Goal: Task Accomplishment & Management: Use online tool/utility

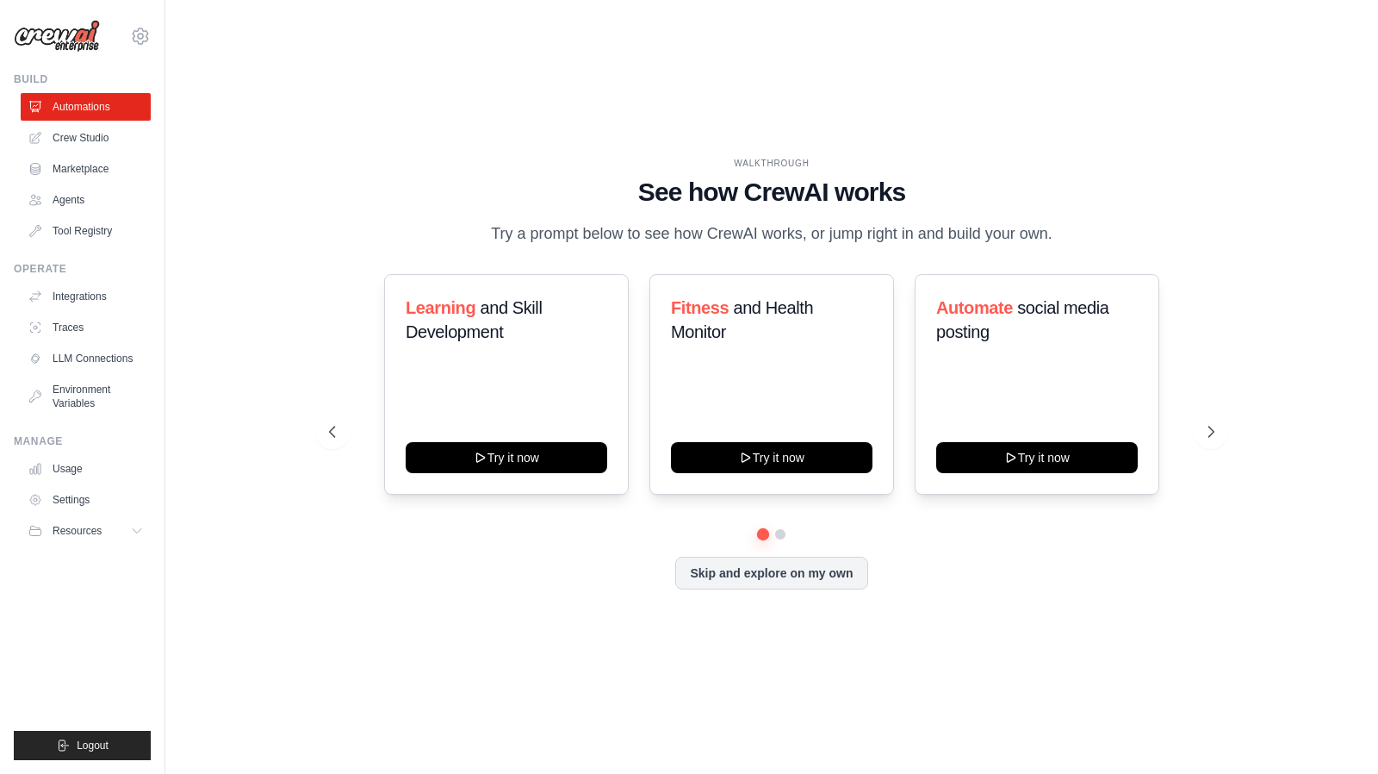
click at [253, 282] on div "WALKTHROUGH See how CrewAI works Try a prompt below to see how CrewAI works, or…" at bounding box center [772, 386] width 1158 height 739
click at [103, 354] on link "LLM Connections" at bounding box center [87, 359] width 130 height 28
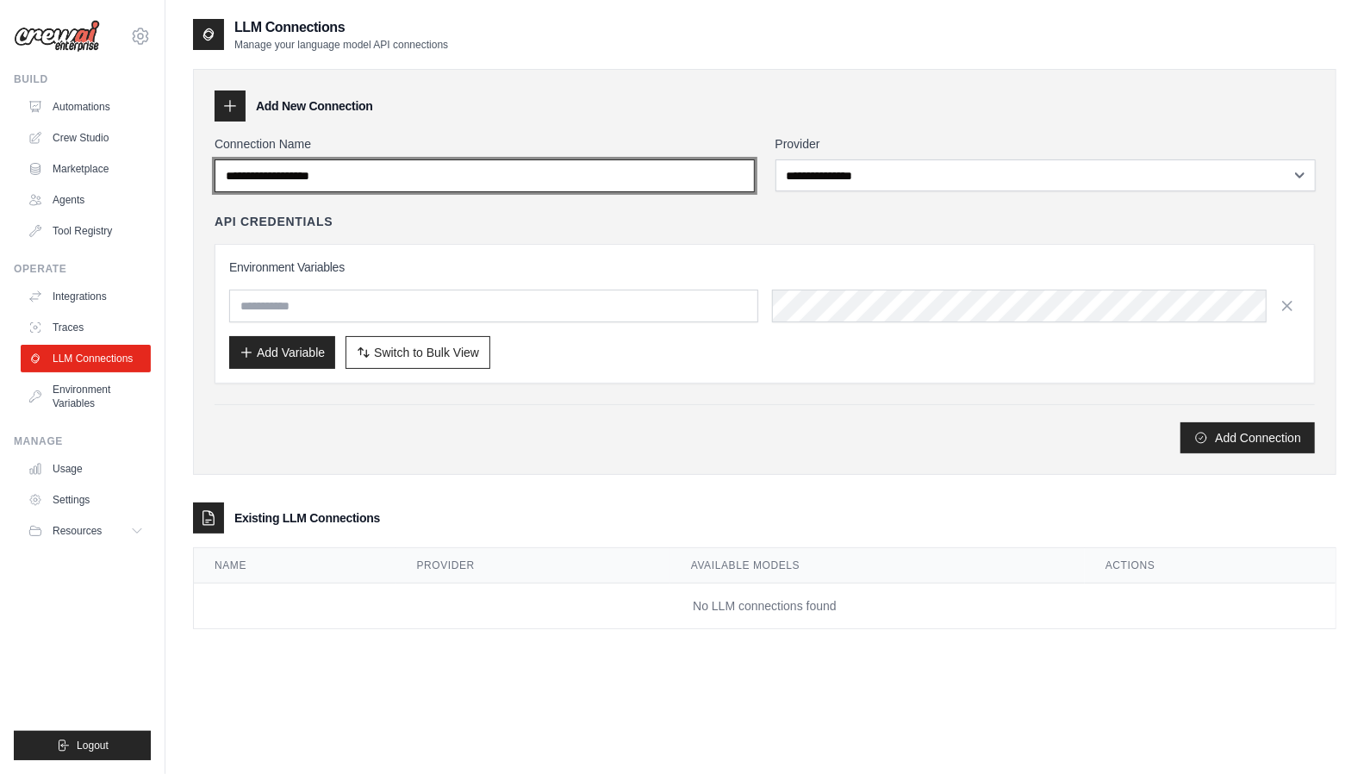
click at [393, 173] on input "Connection Name" at bounding box center [485, 175] width 540 height 33
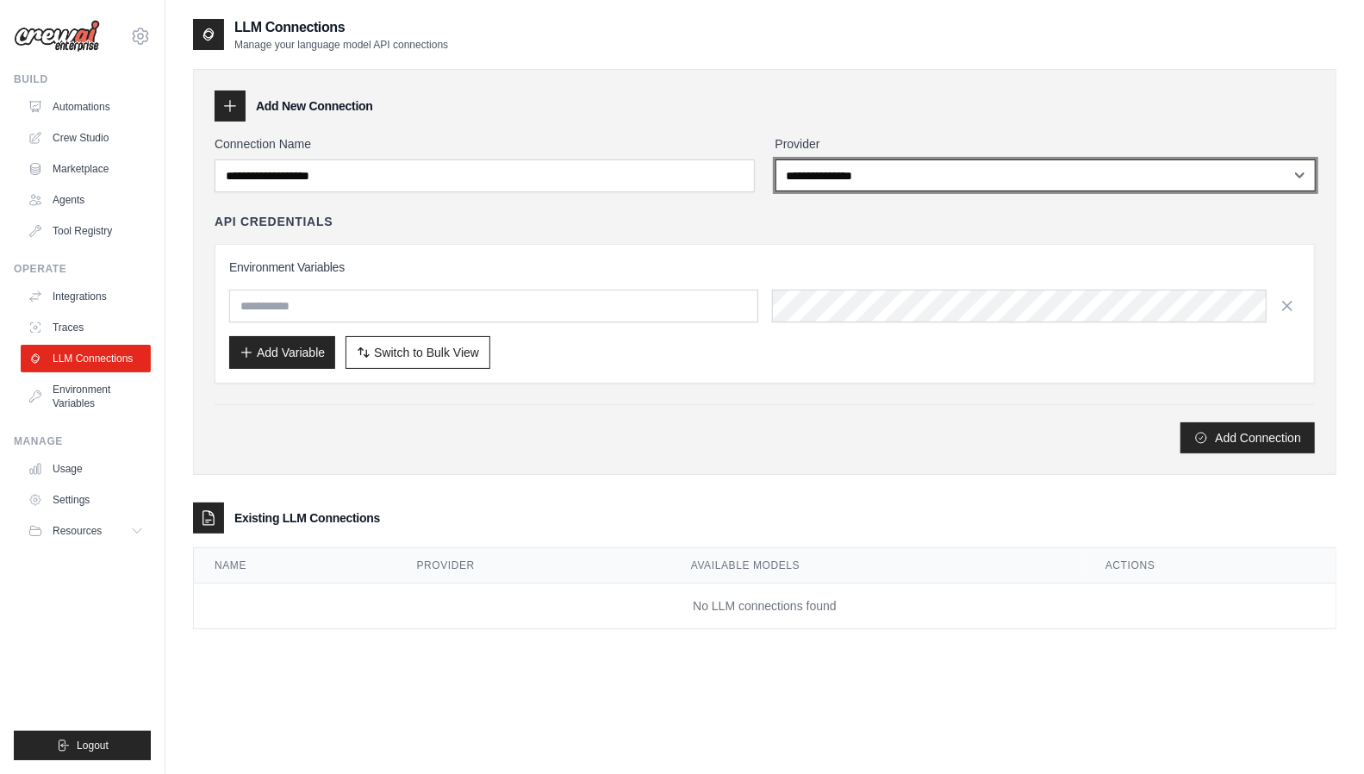
click at [918, 168] on select "**********" at bounding box center [1045, 175] width 540 height 32
select select "**********"
click at [775, 159] on select "**********" at bounding box center [1045, 175] width 540 height 32
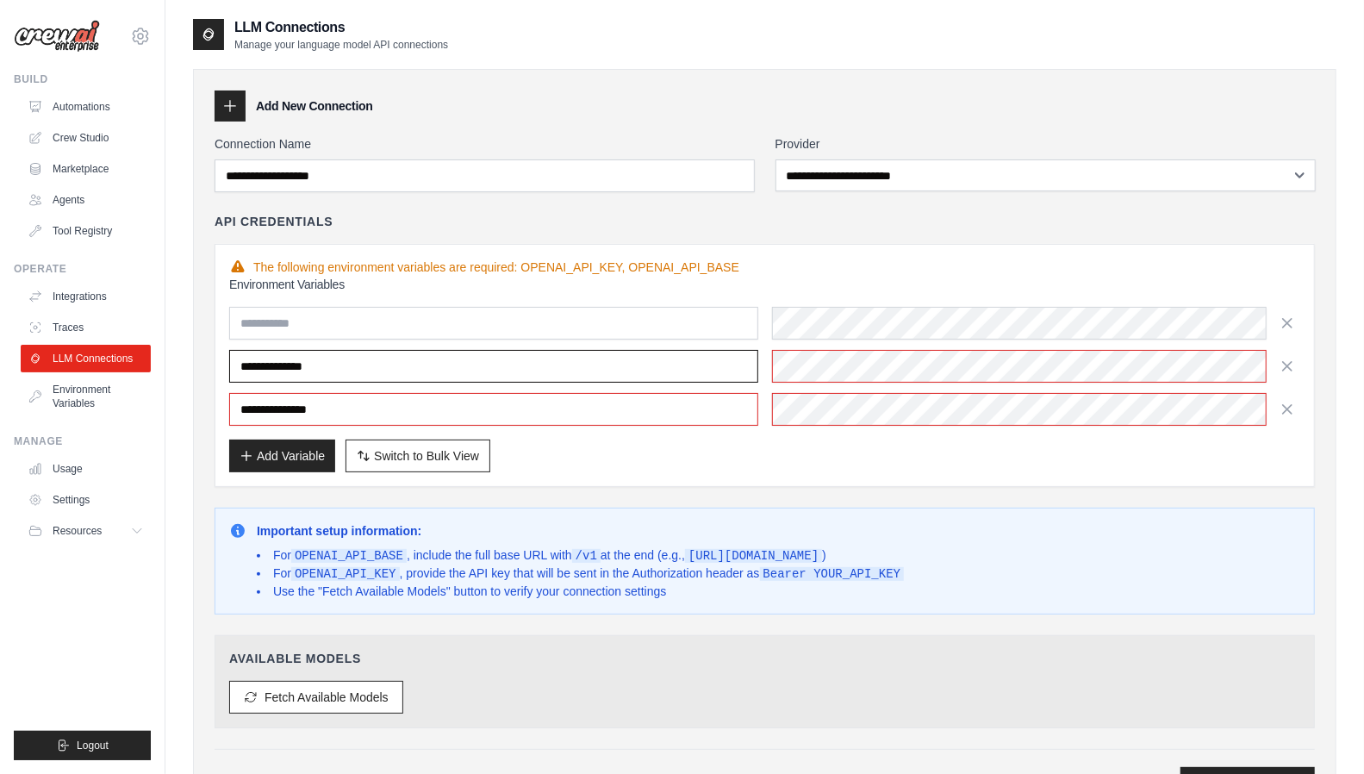
click at [303, 368] on input "**********" at bounding box center [493, 366] width 529 height 33
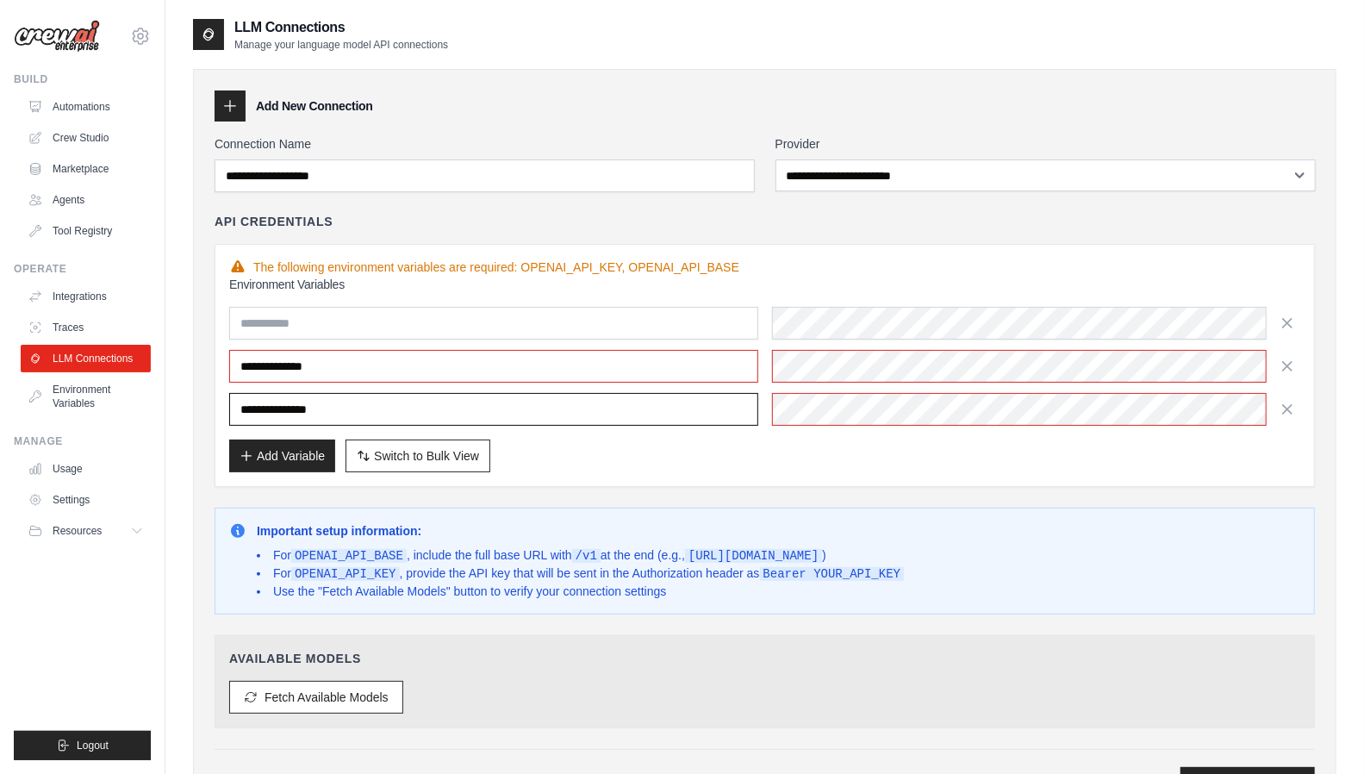
click at [369, 407] on input "**********" at bounding box center [493, 409] width 529 height 33
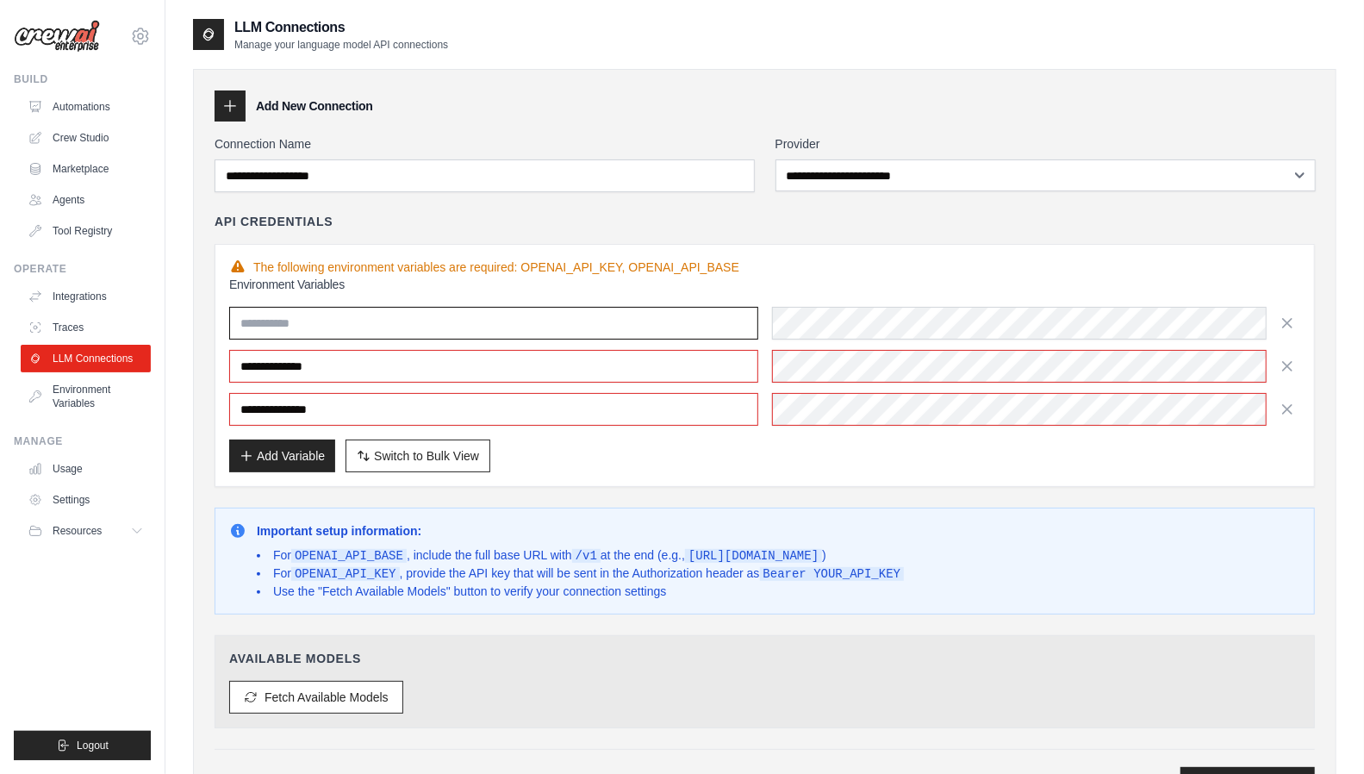
click at [312, 325] on input "text" at bounding box center [493, 323] width 529 height 33
click at [613, 233] on div "**********" at bounding box center [765, 350] width 1100 height 274
click at [65, 332] on link "Traces" at bounding box center [87, 328] width 130 height 28
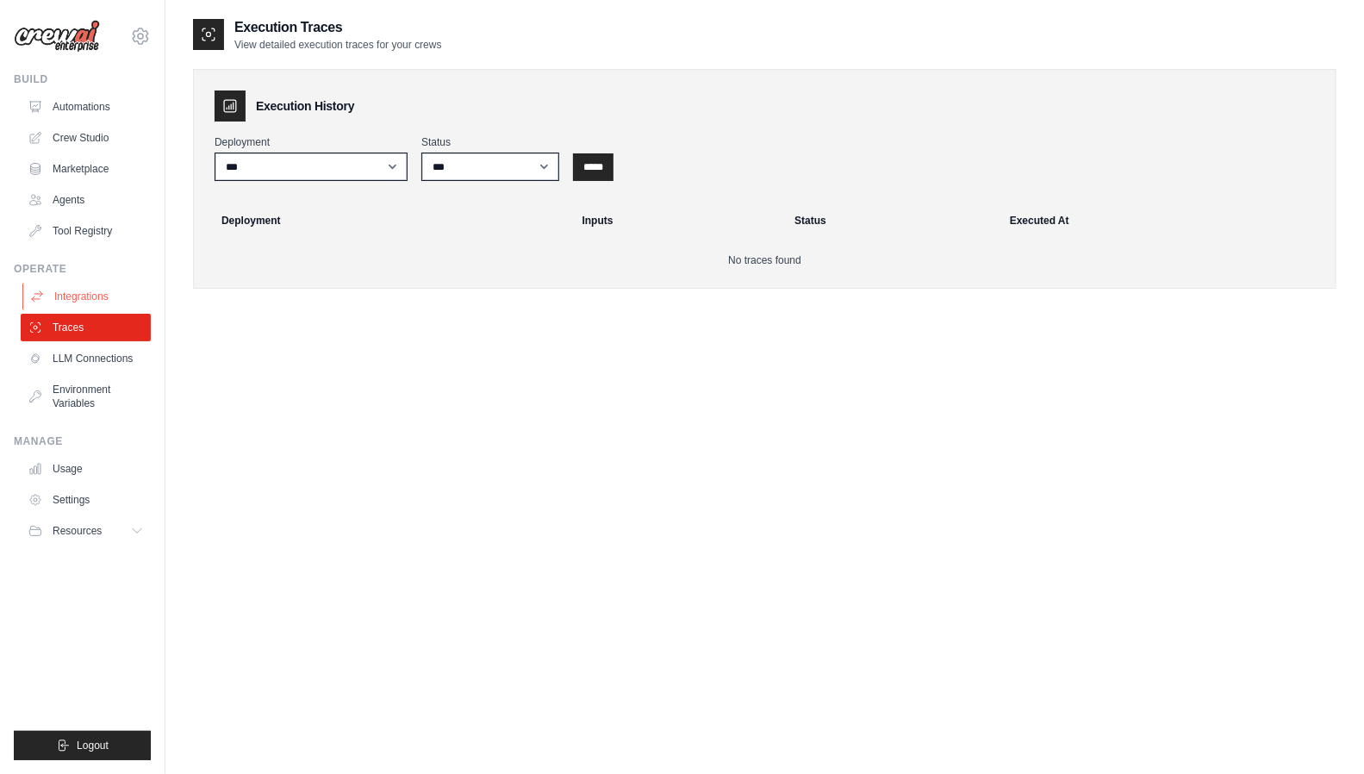
click at [102, 289] on link "Integrations" at bounding box center [87, 297] width 130 height 28
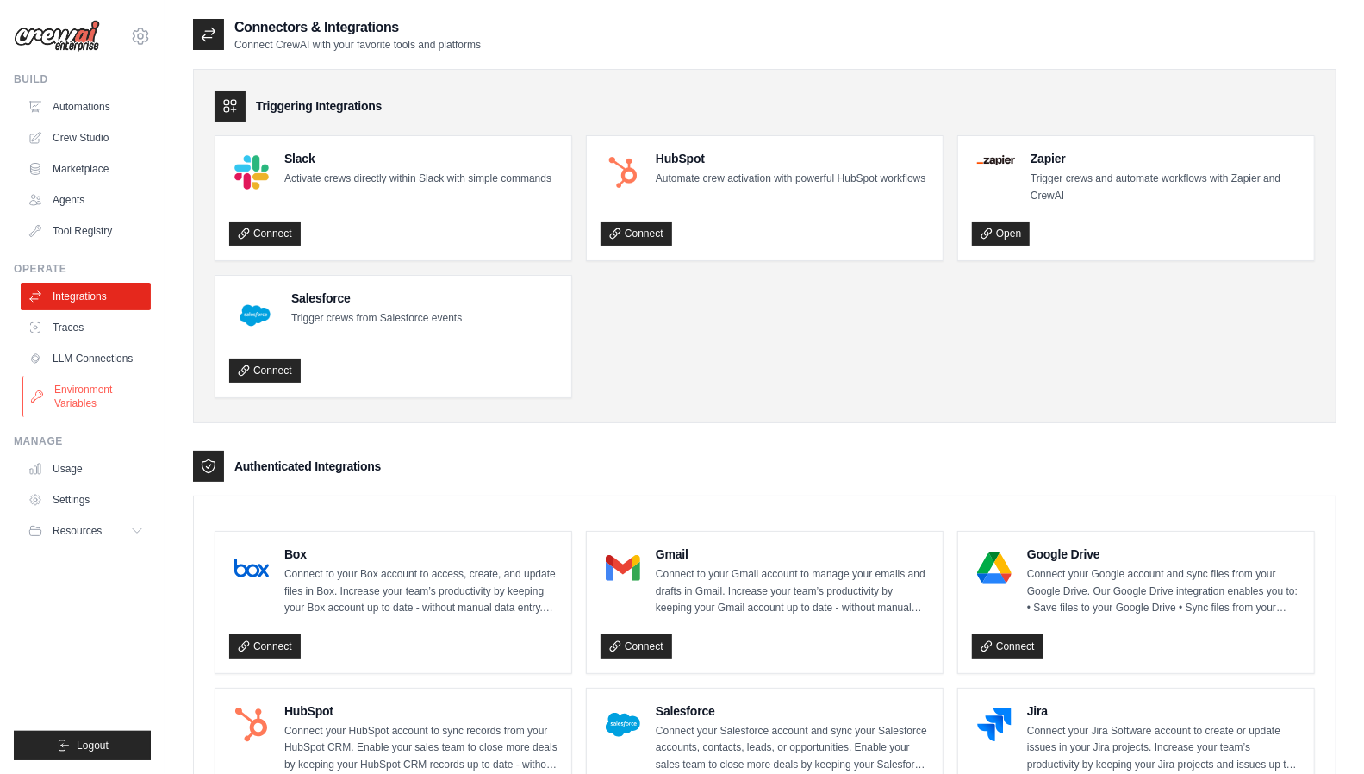
click at [88, 395] on link "Environment Variables" at bounding box center [87, 396] width 130 height 41
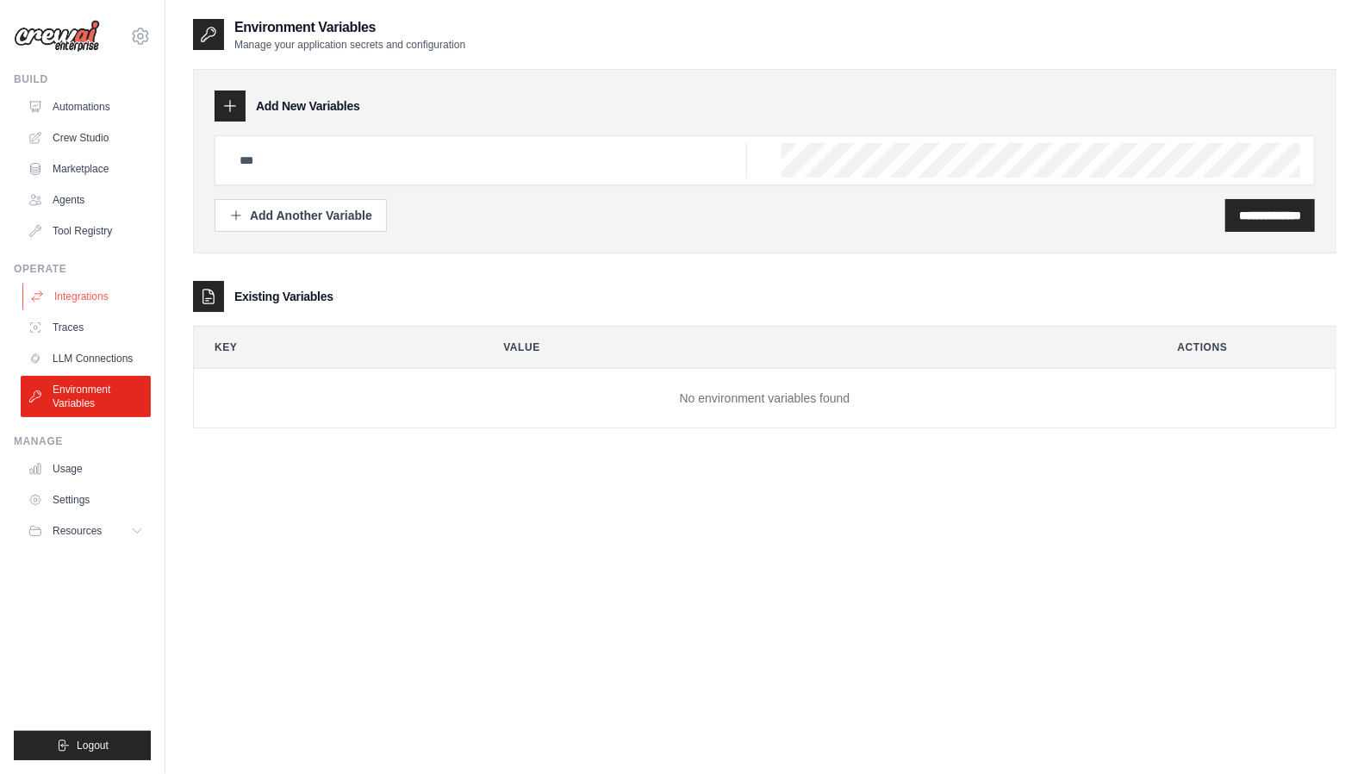
click at [78, 299] on link "Integrations" at bounding box center [87, 297] width 130 height 28
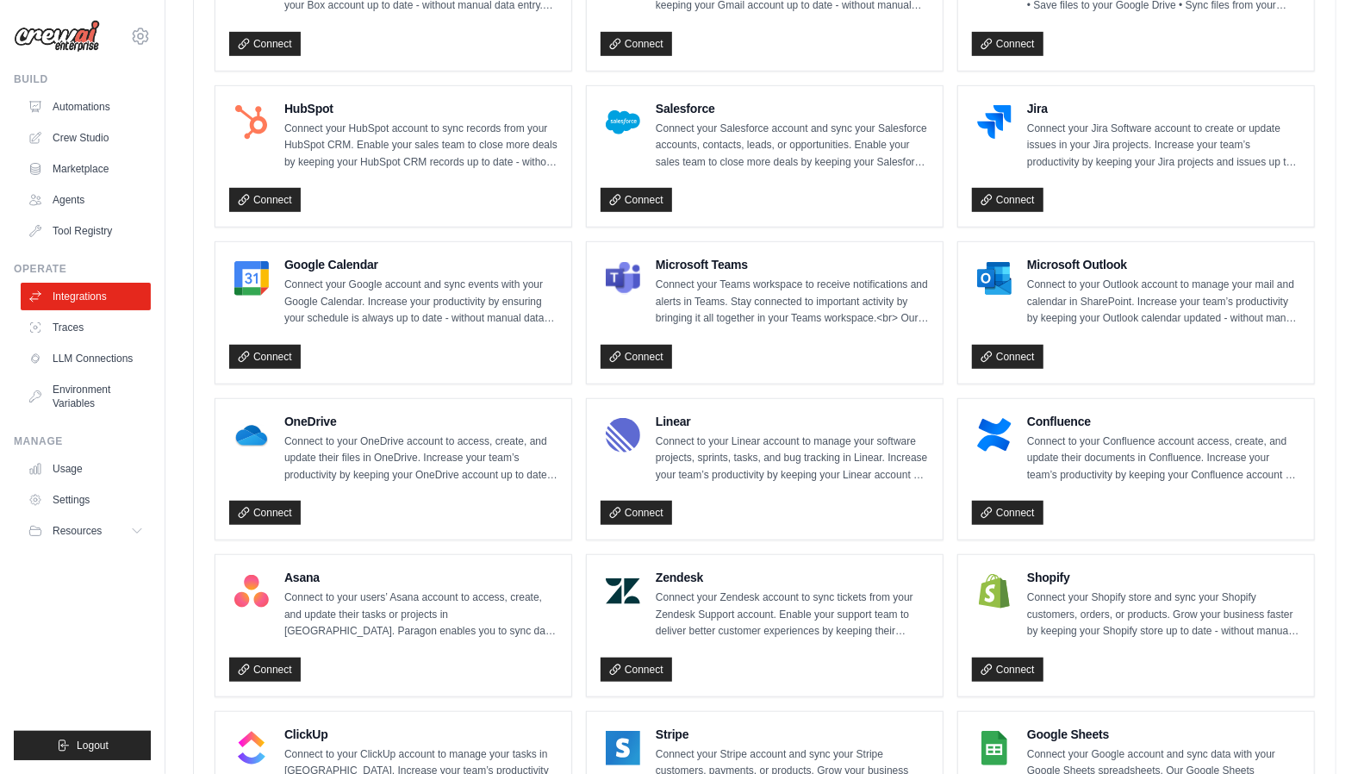
scroll to position [603, 0]
click at [59, 202] on link "Agents" at bounding box center [87, 200] width 130 height 28
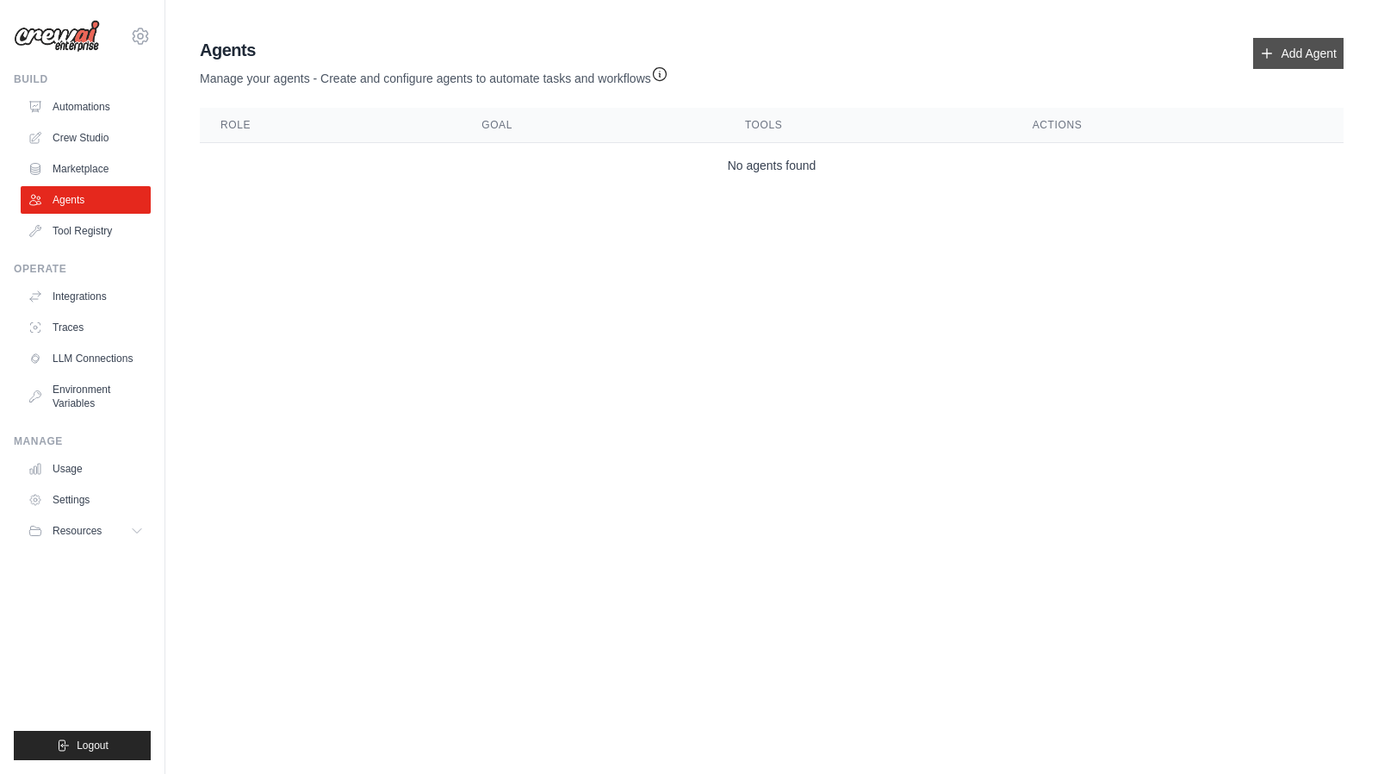
click at [1289, 58] on link "Add Agent" at bounding box center [1298, 53] width 90 height 31
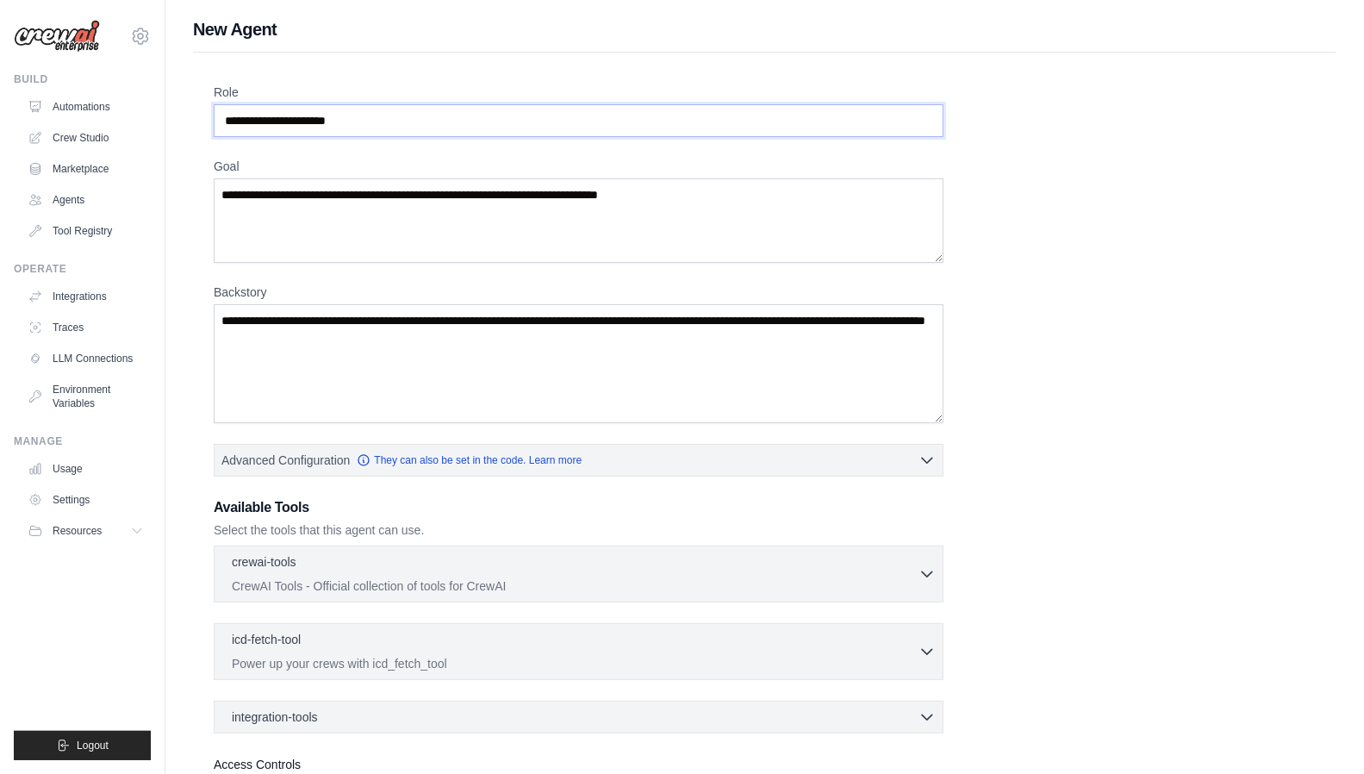
click at [453, 116] on input "Role" at bounding box center [579, 120] width 730 height 33
click at [362, 211] on textarea "Goal" at bounding box center [579, 220] width 730 height 84
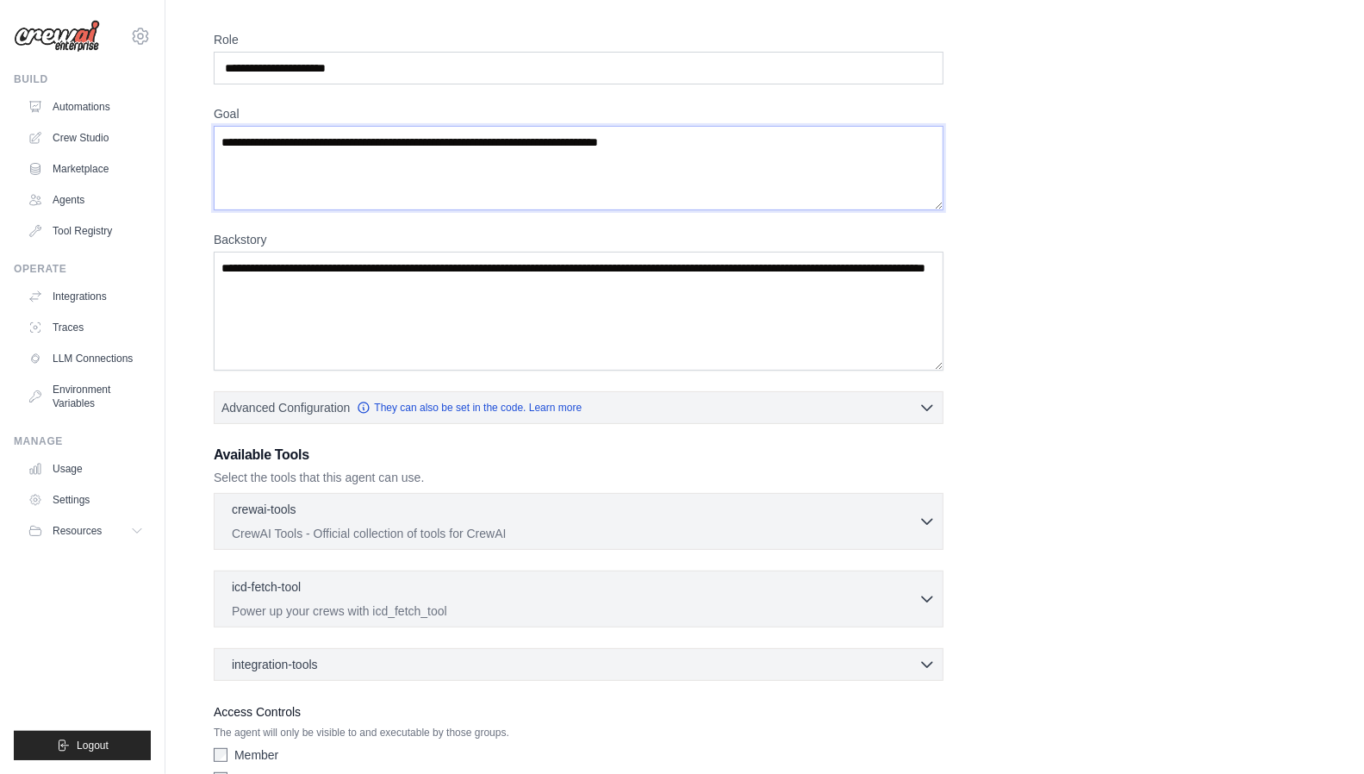
scroll to position [86, 0]
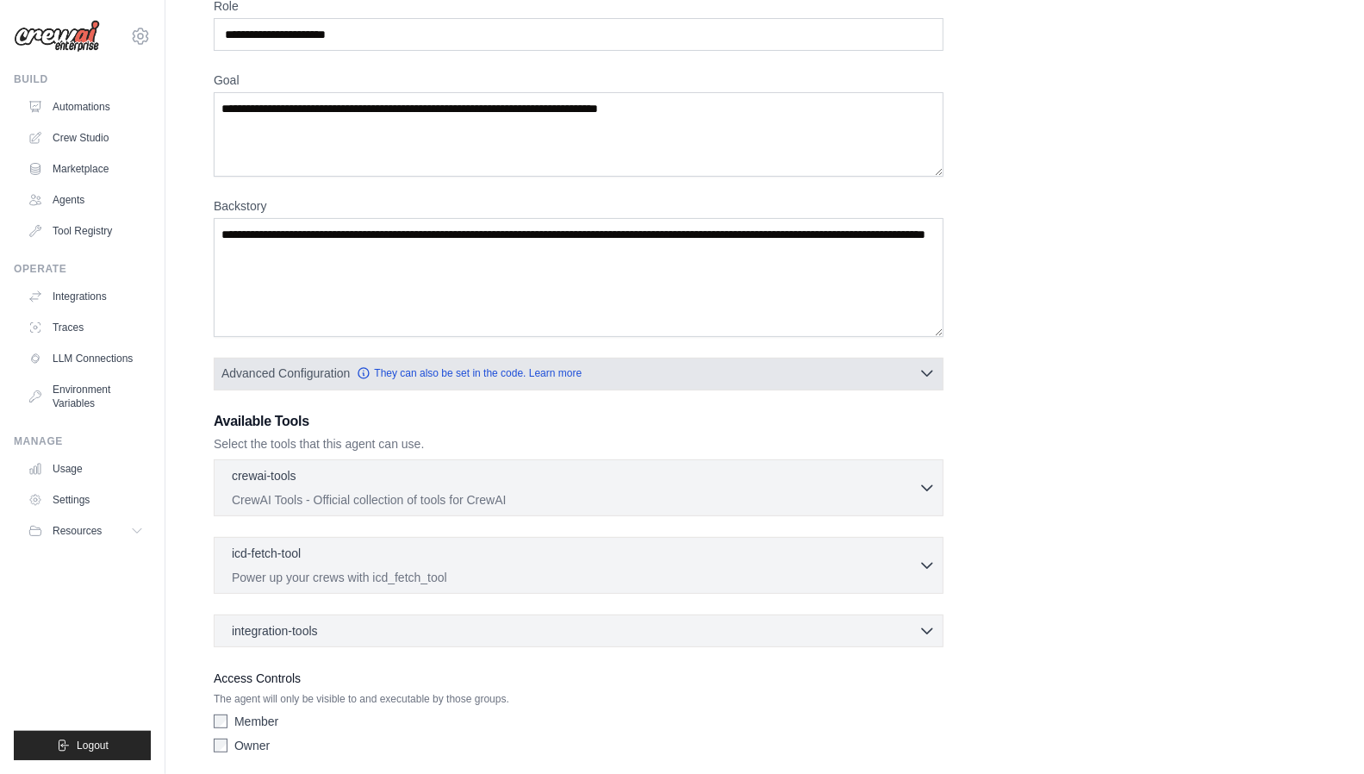
click at [927, 373] on icon "button" at bounding box center [927, 373] width 10 height 5
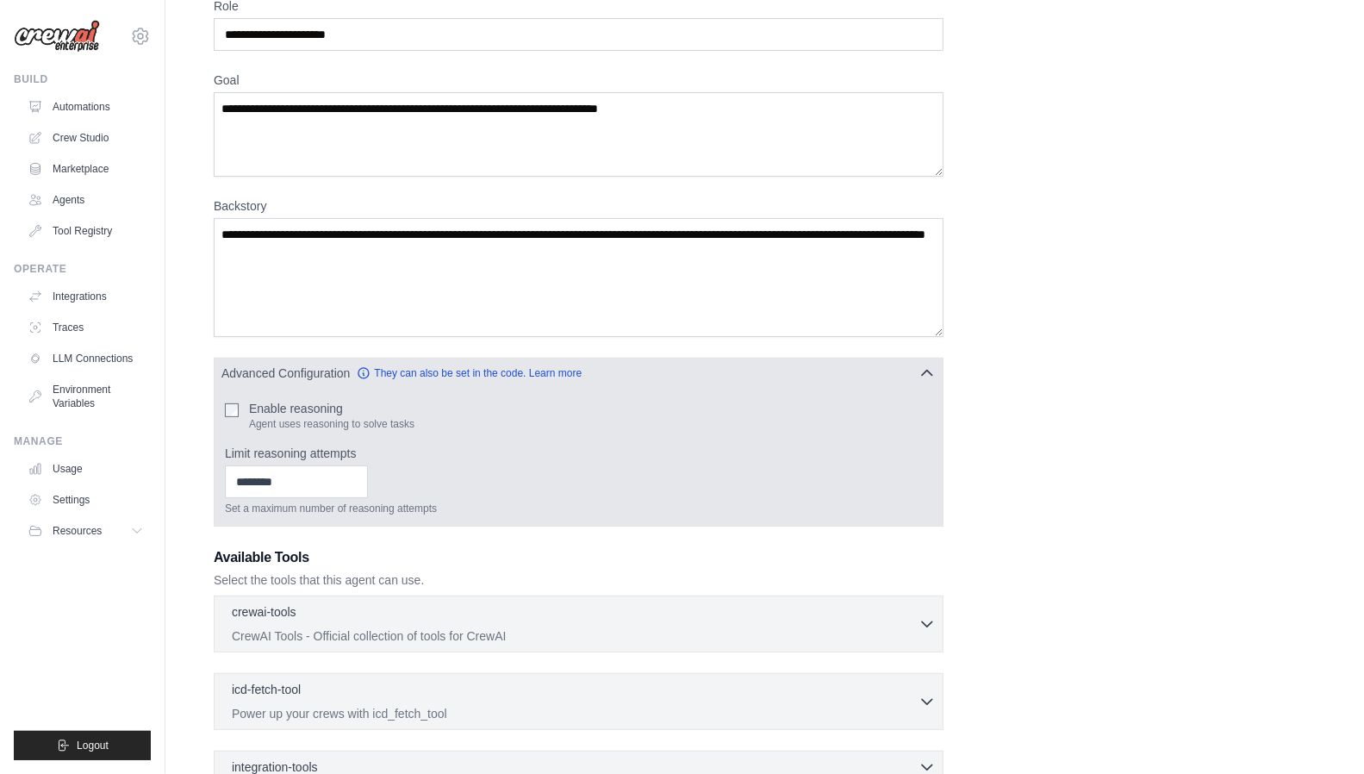
click at [927, 373] on icon "button" at bounding box center [926, 372] width 17 height 17
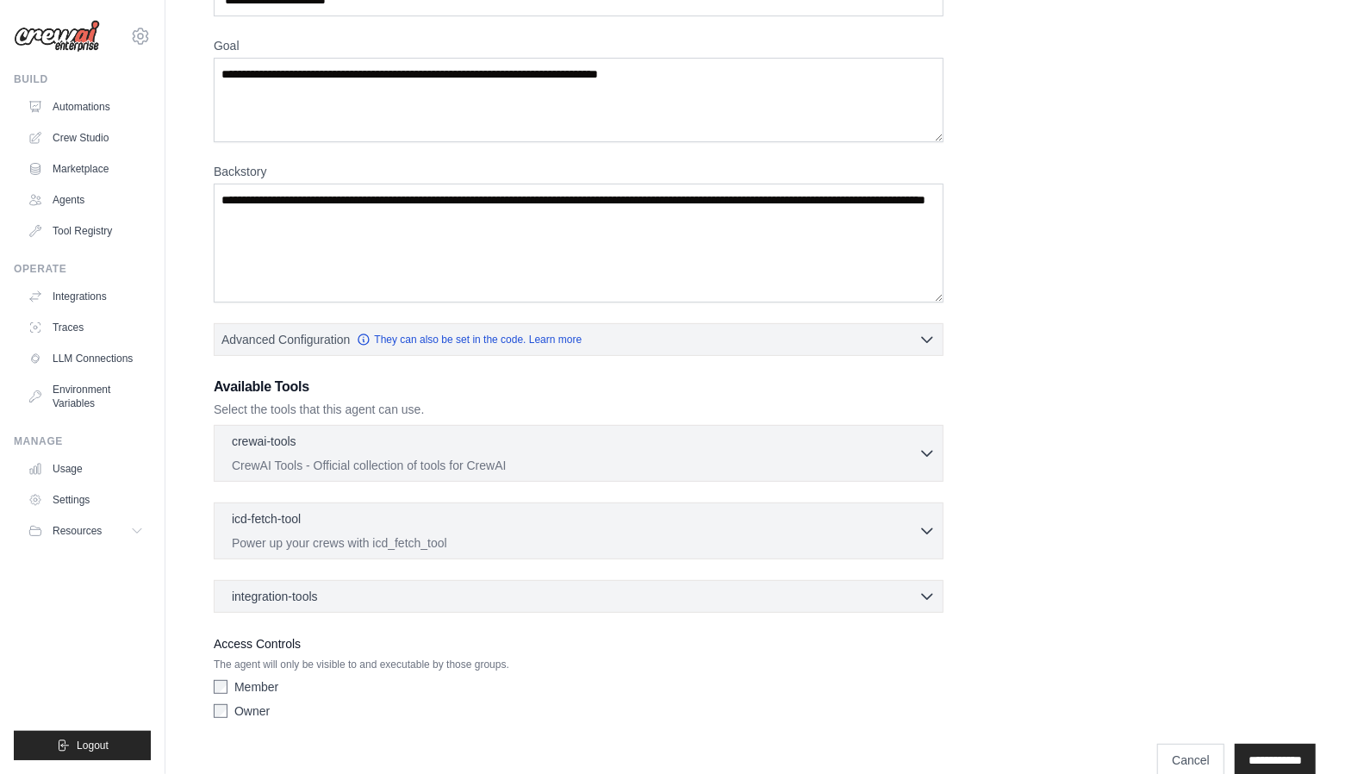
scroll to position [146, 0]
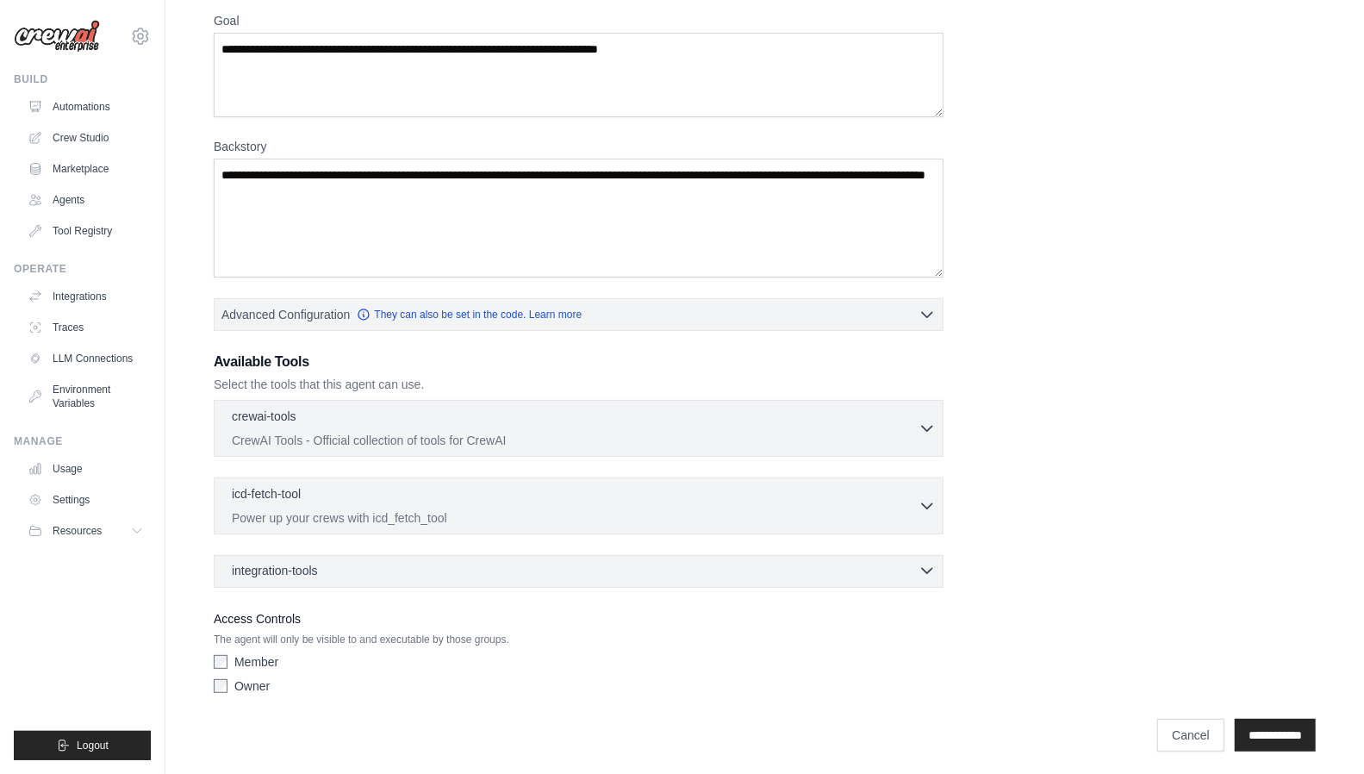
click at [932, 568] on icon "button" at bounding box center [926, 570] width 17 height 17
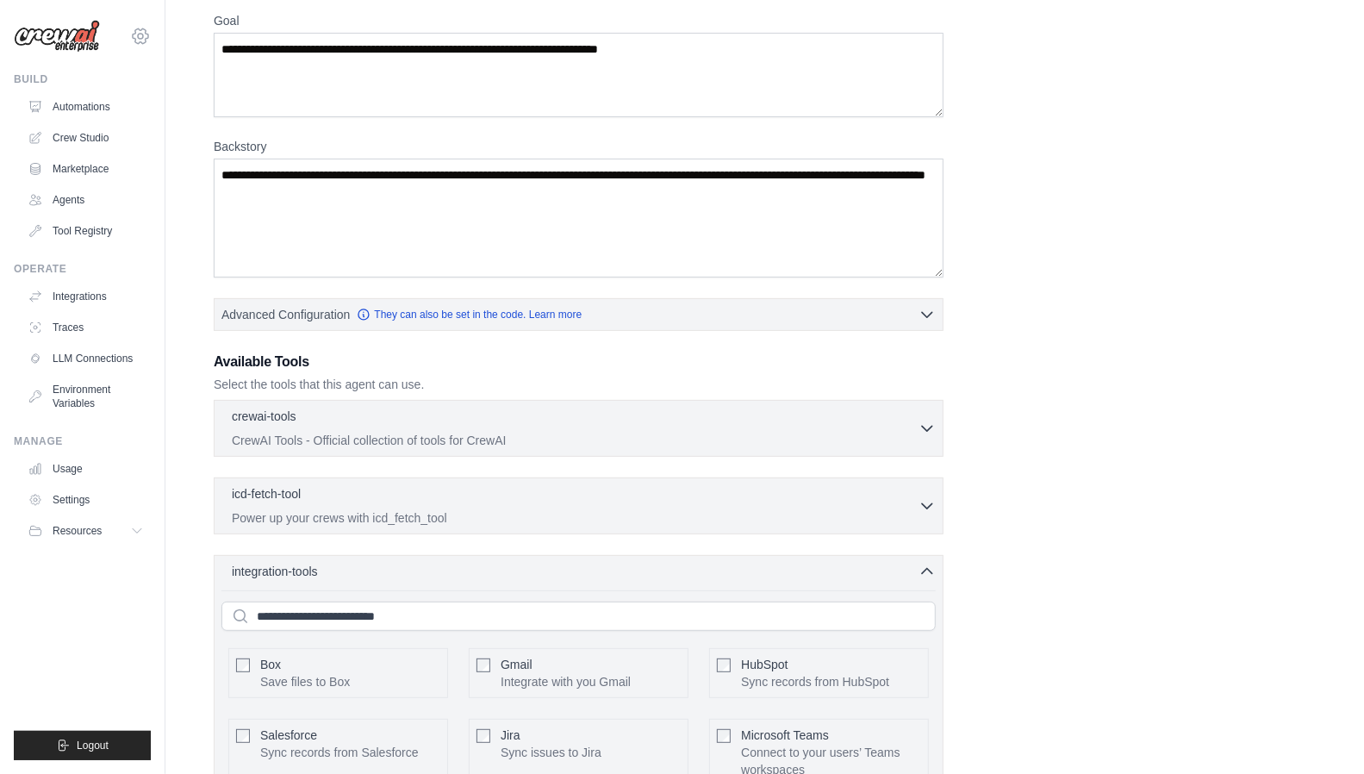
click at [145, 32] on icon at bounding box center [140, 36] width 21 height 21
click at [1077, 256] on div "Role Goal Backstory Advanced Configuration They can also be set in the code. Le…" at bounding box center [765, 602] width 1102 height 1328
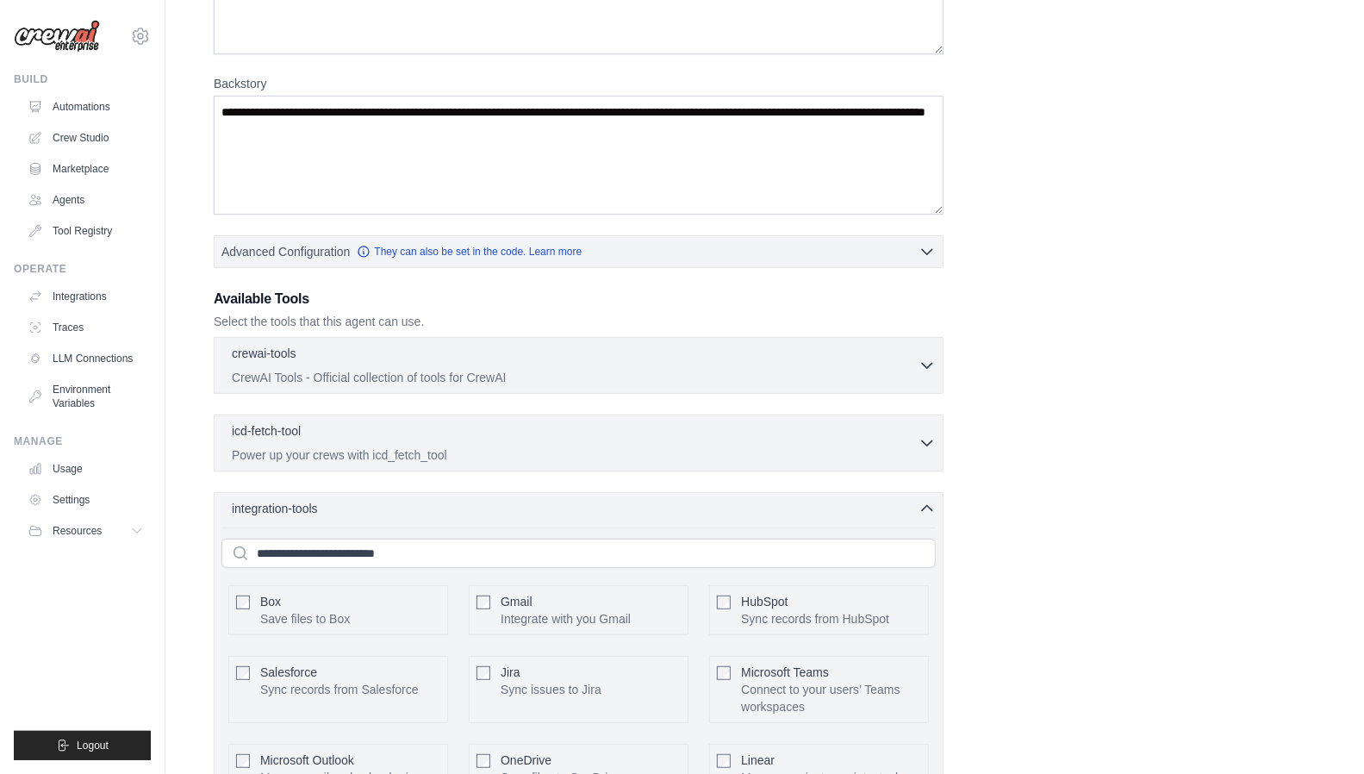
scroll to position [404, 0]
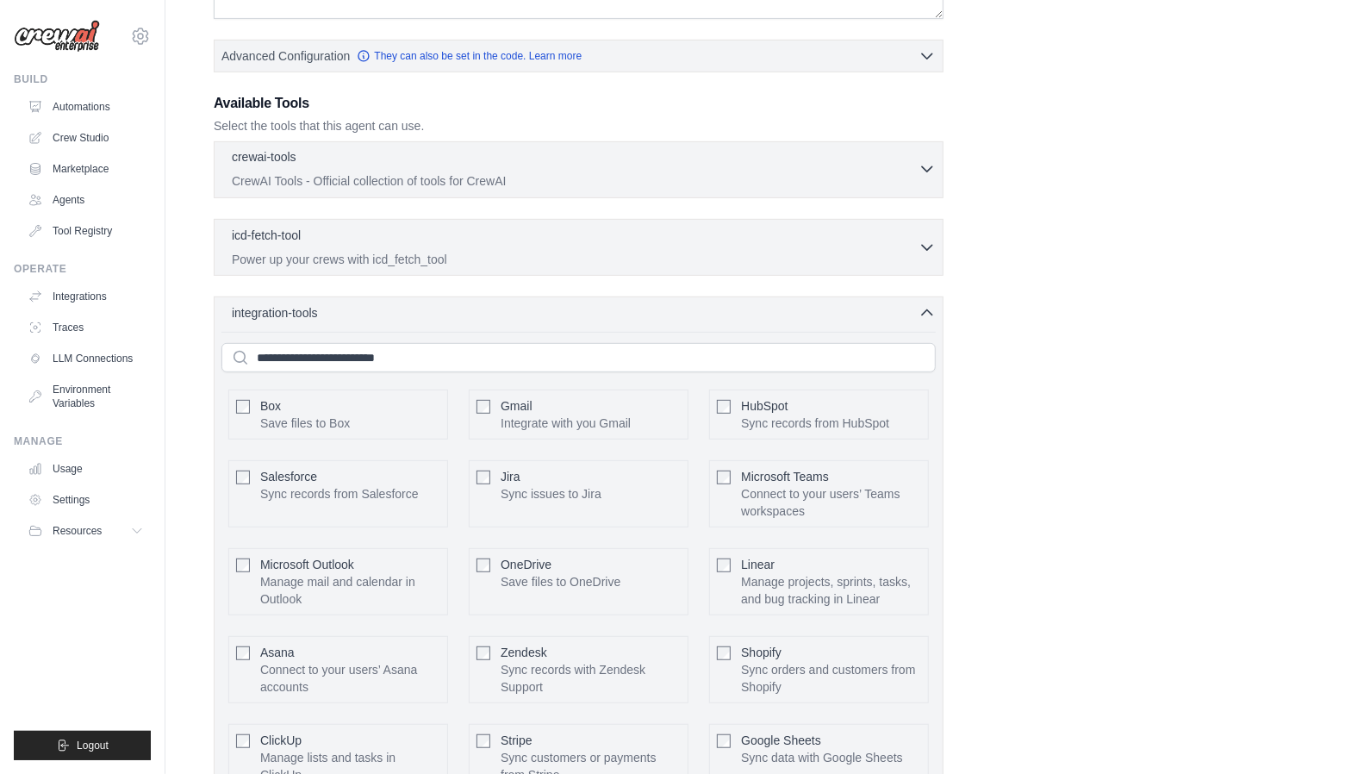
click at [927, 170] on icon "button" at bounding box center [926, 168] width 17 height 17
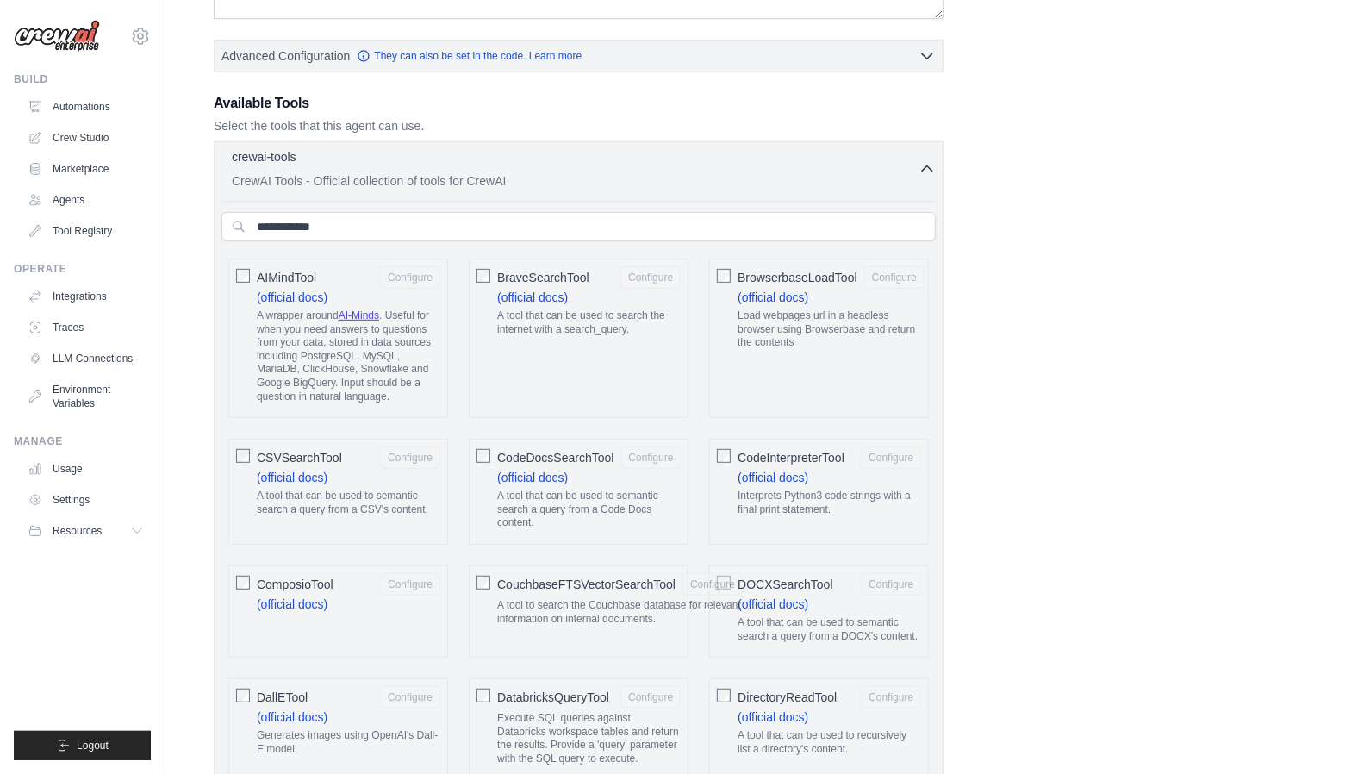
click at [932, 163] on icon "button" at bounding box center [926, 168] width 17 height 17
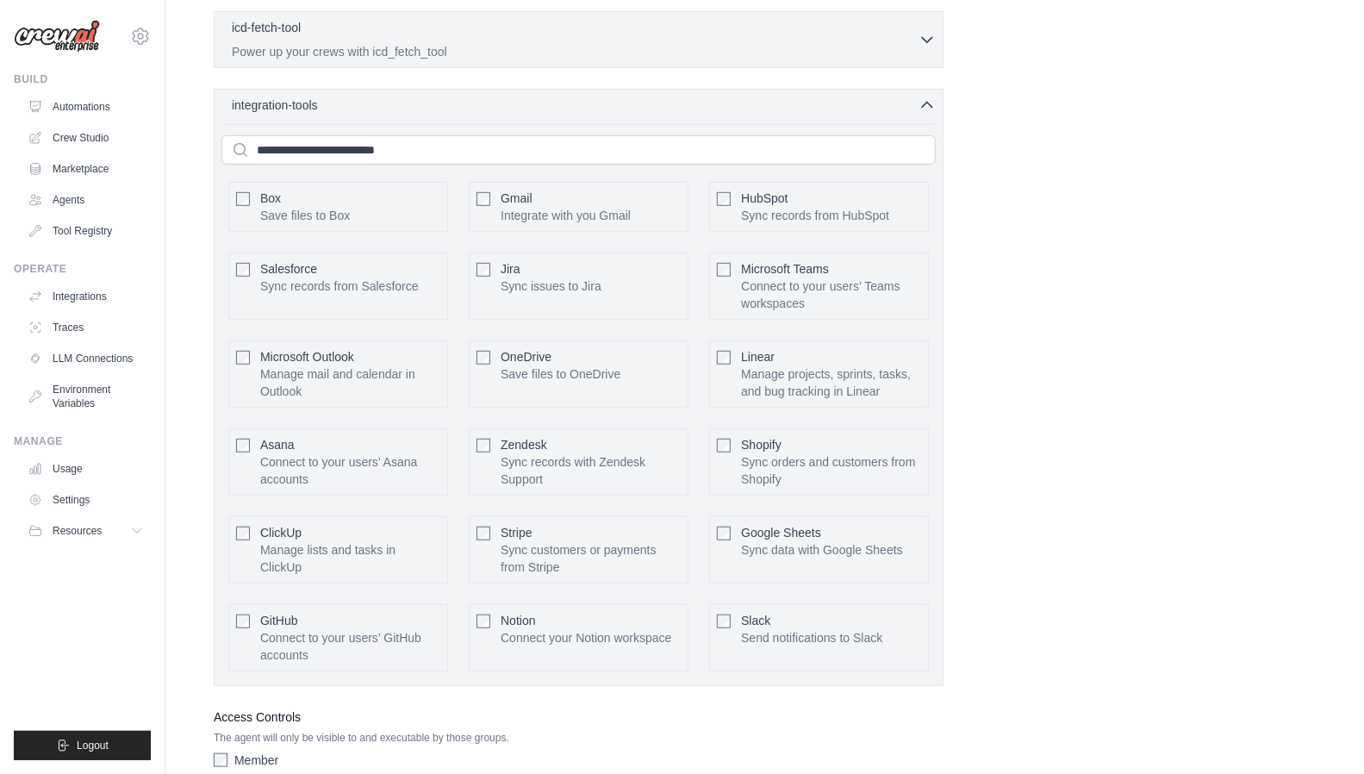
scroll to position [361, 0]
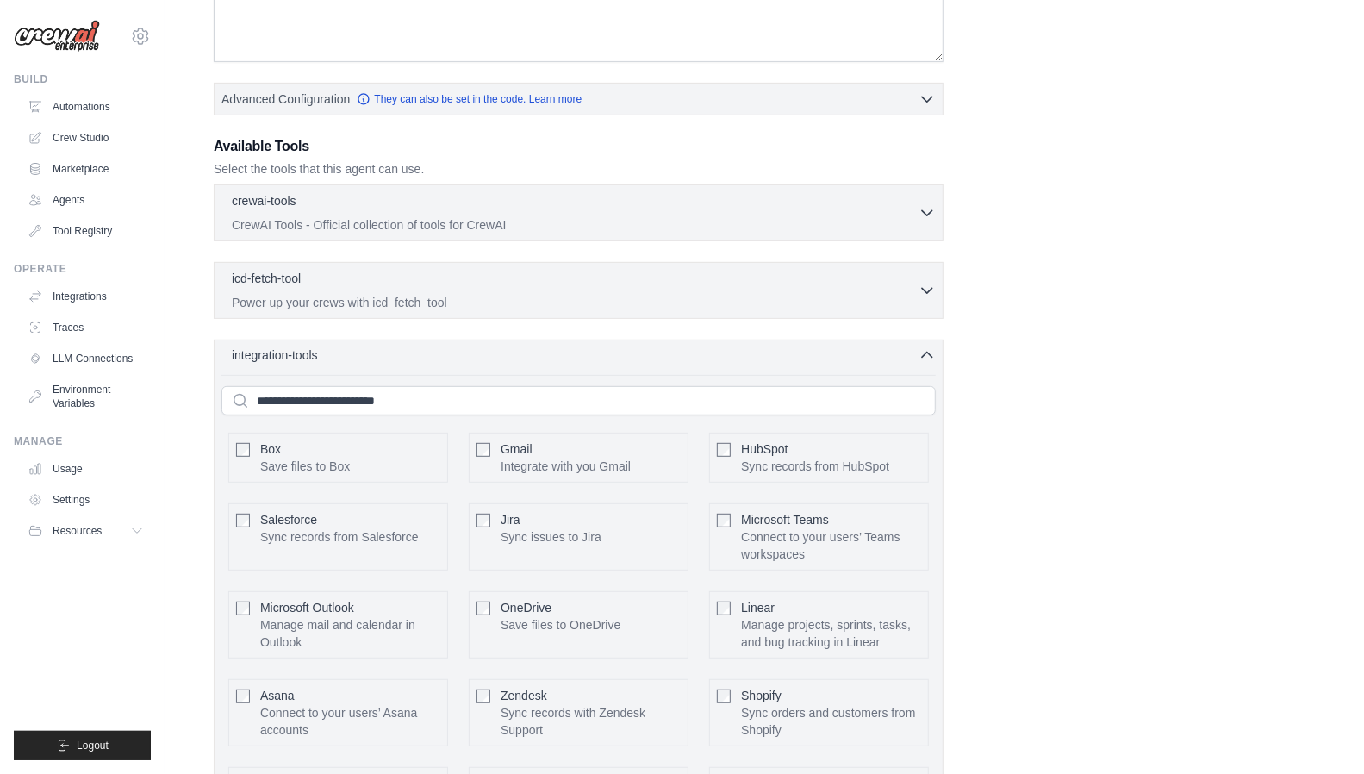
click at [925, 356] on icon "button" at bounding box center [926, 354] width 17 height 17
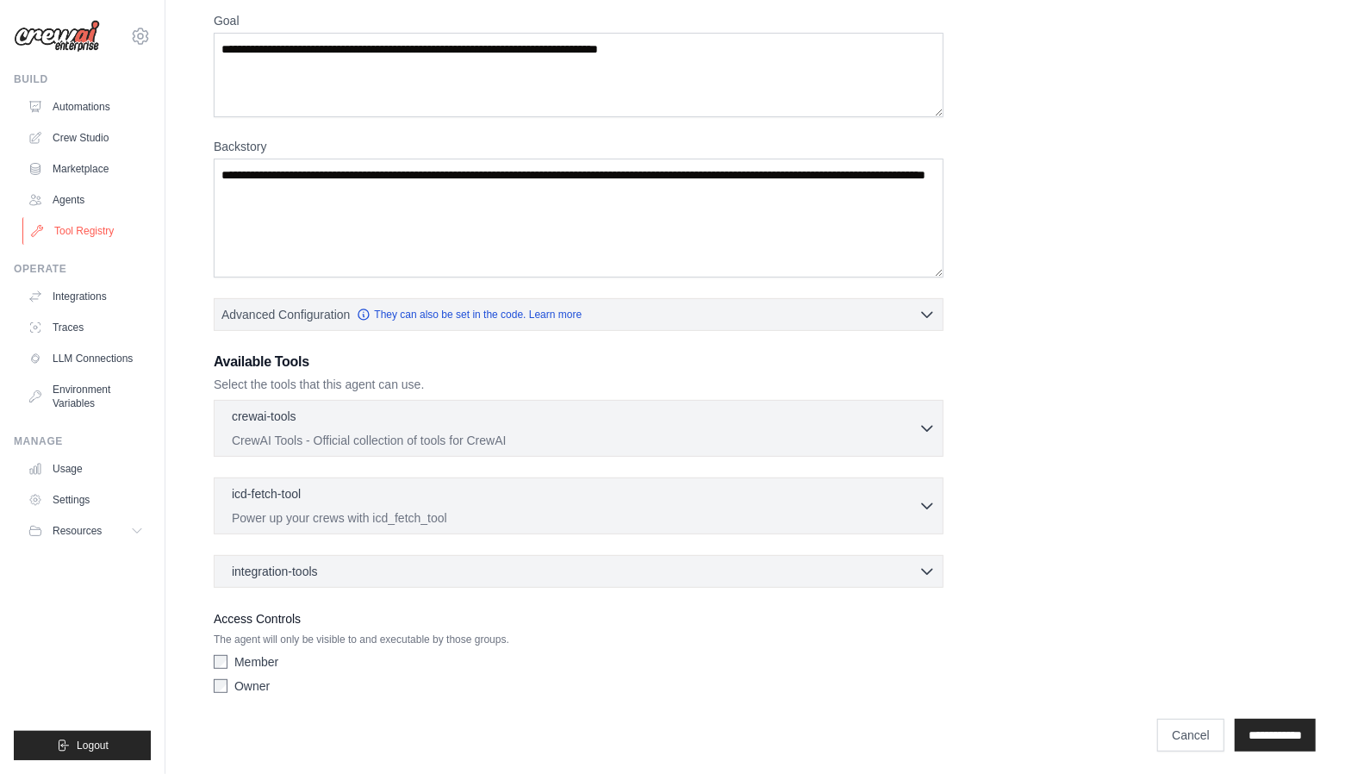
click at [86, 228] on link "Tool Registry" at bounding box center [87, 231] width 130 height 28
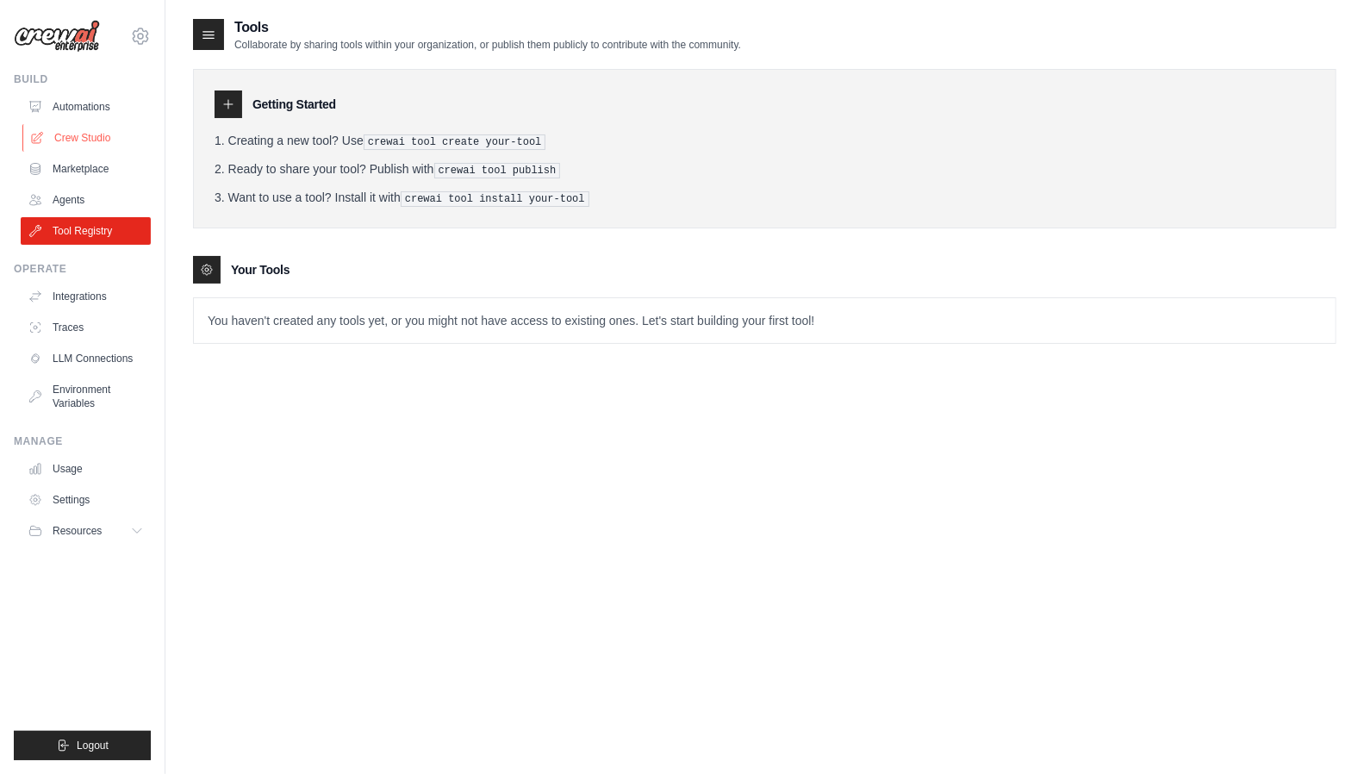
click at [74, 146] on link "Crew Studio" at bounding box center [87, 138] width 130 height 28
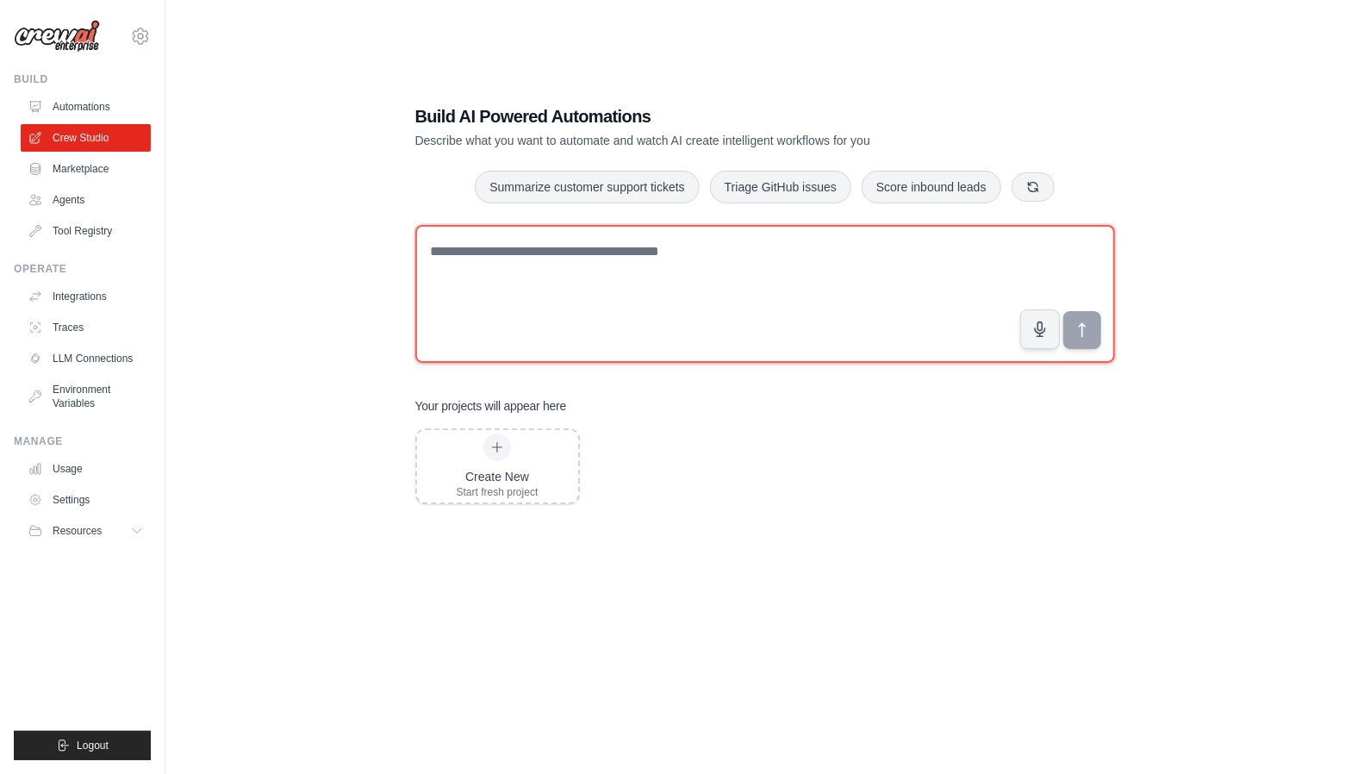
click at [496, 263] on textarea at bounding box center [765, 294] width 700 height 138
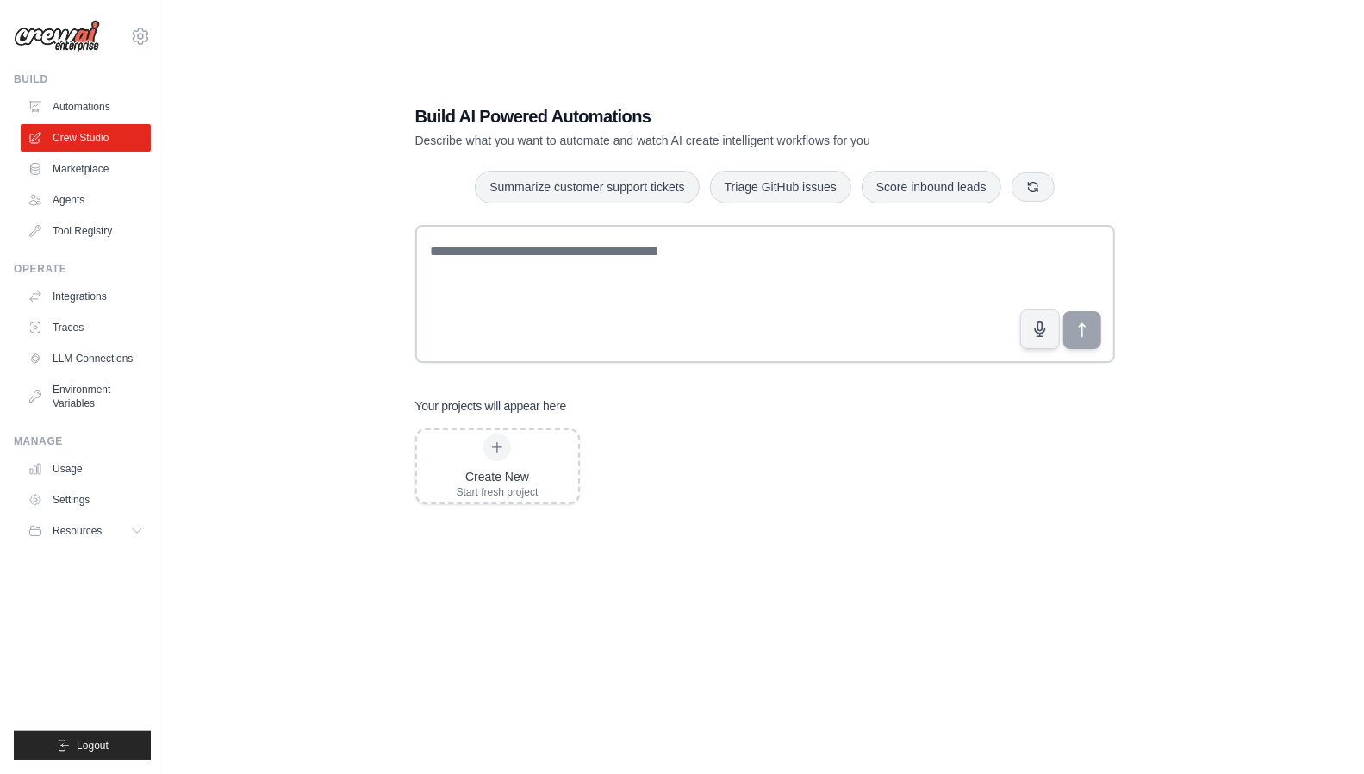
click at [307, 287] on div "Build AI Powered Automations Describe what you want to automate and watch AI cr…" at bounding box center [764, 404] width 1143 height 774
click at [143, 535] on icon at bounding box center [139, 531] width 14 height 14
click at [74, 501] on link "Settings" at bounding box center [87, 500] width 130 height 28
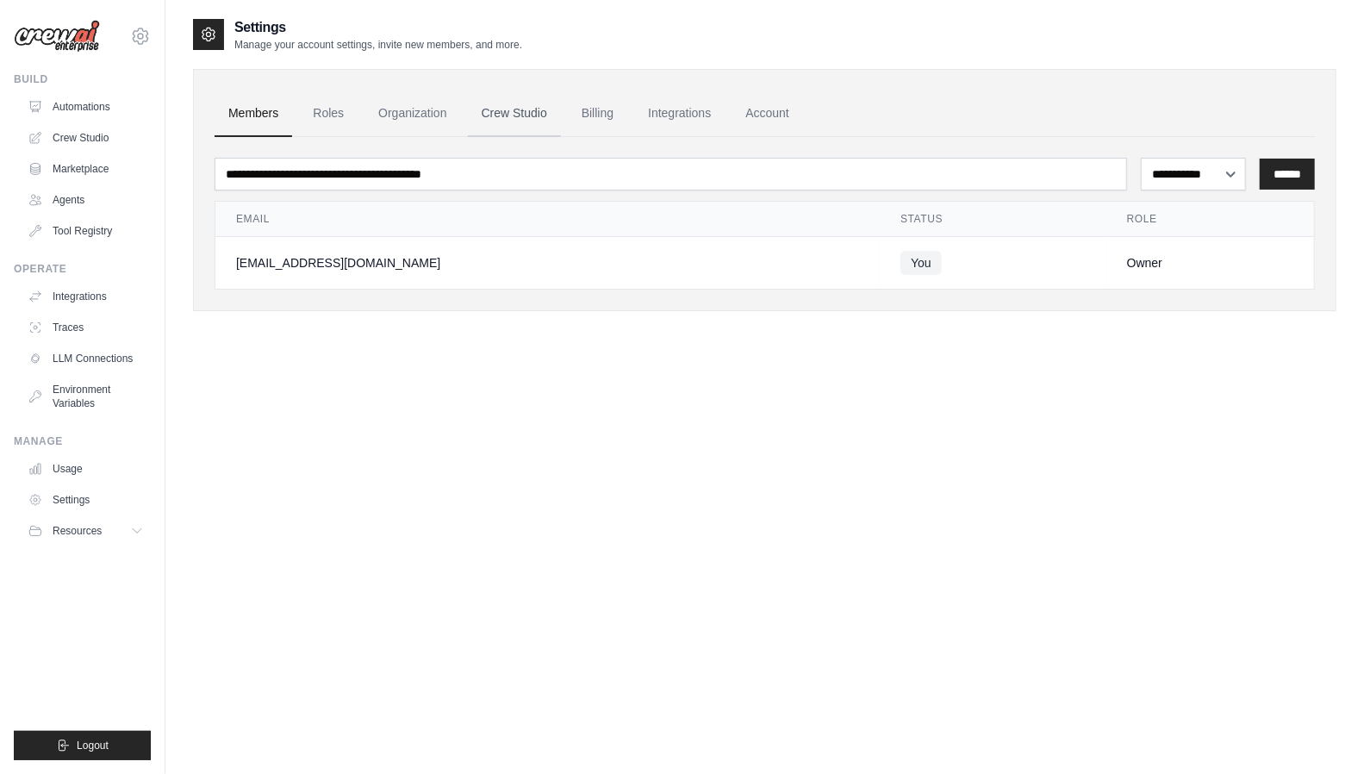
click at [560, 113] on link "Crew Studio" at bounding box center [514, 113] width 93 height 47
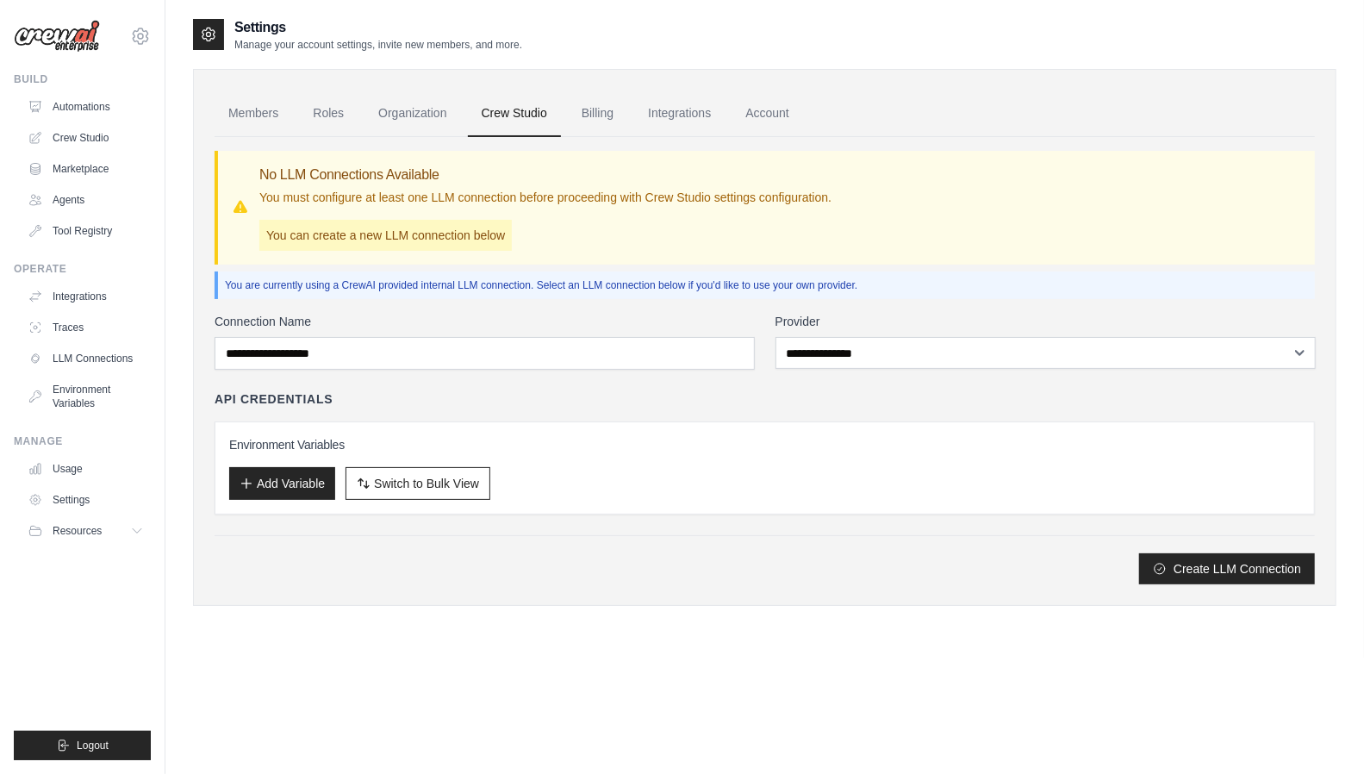
click at [620, 111] on link "Billing" at bounding box center [597, 113] width 59 height 47
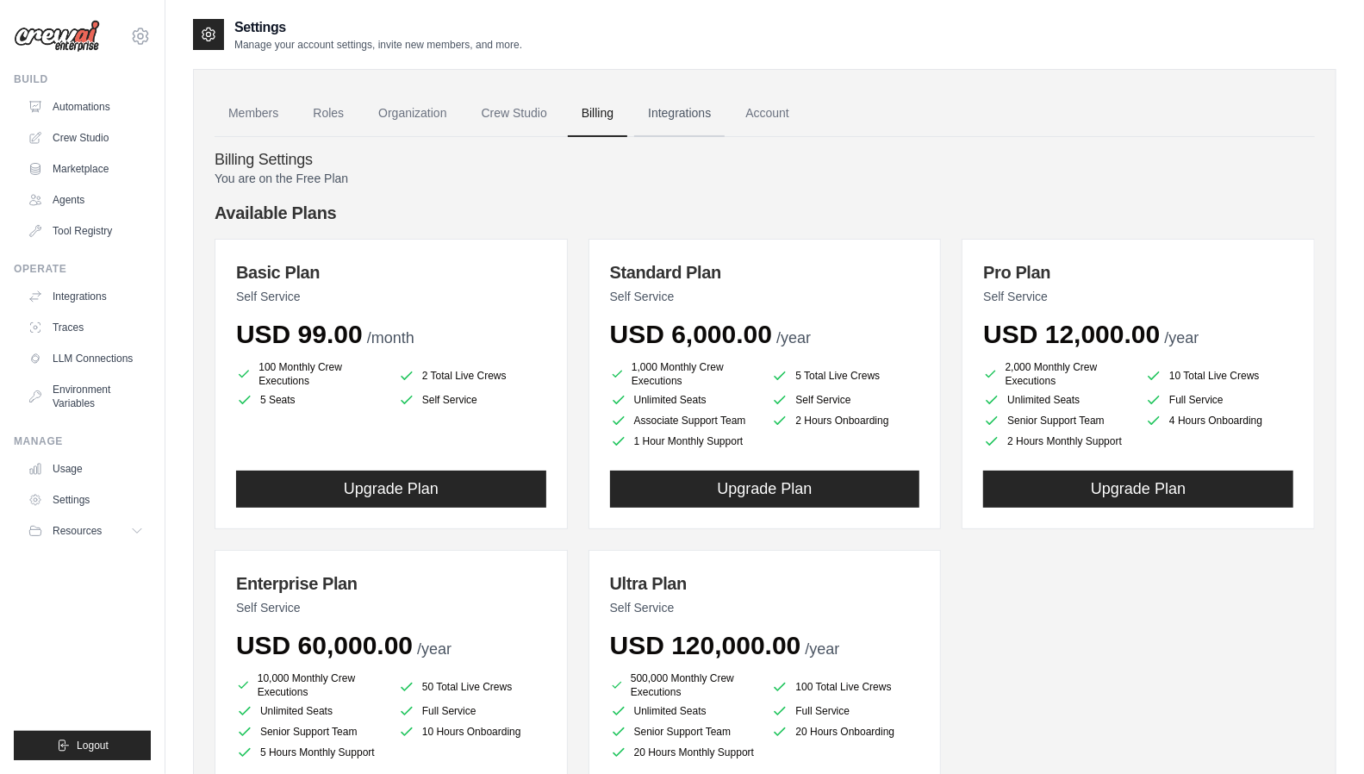
click at [706, 118] on link "Integrations" at bounding box center [679, 113] width 90 height 47
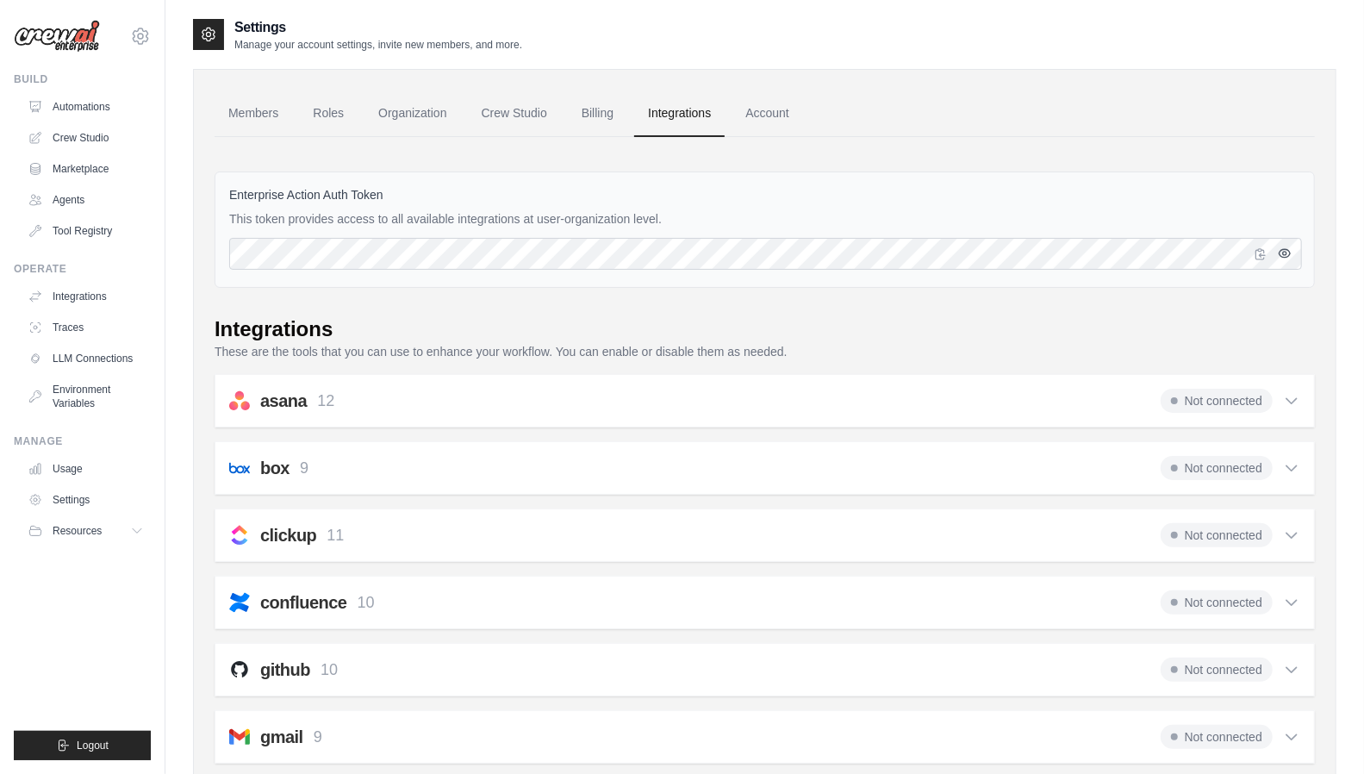
click at [1278, 247] on icon "button" at bounding box center [1285, 253] width 14 height 14
click at [1284, 249] on icon "button" at bounding box center [1285, 253] width 14 height 14
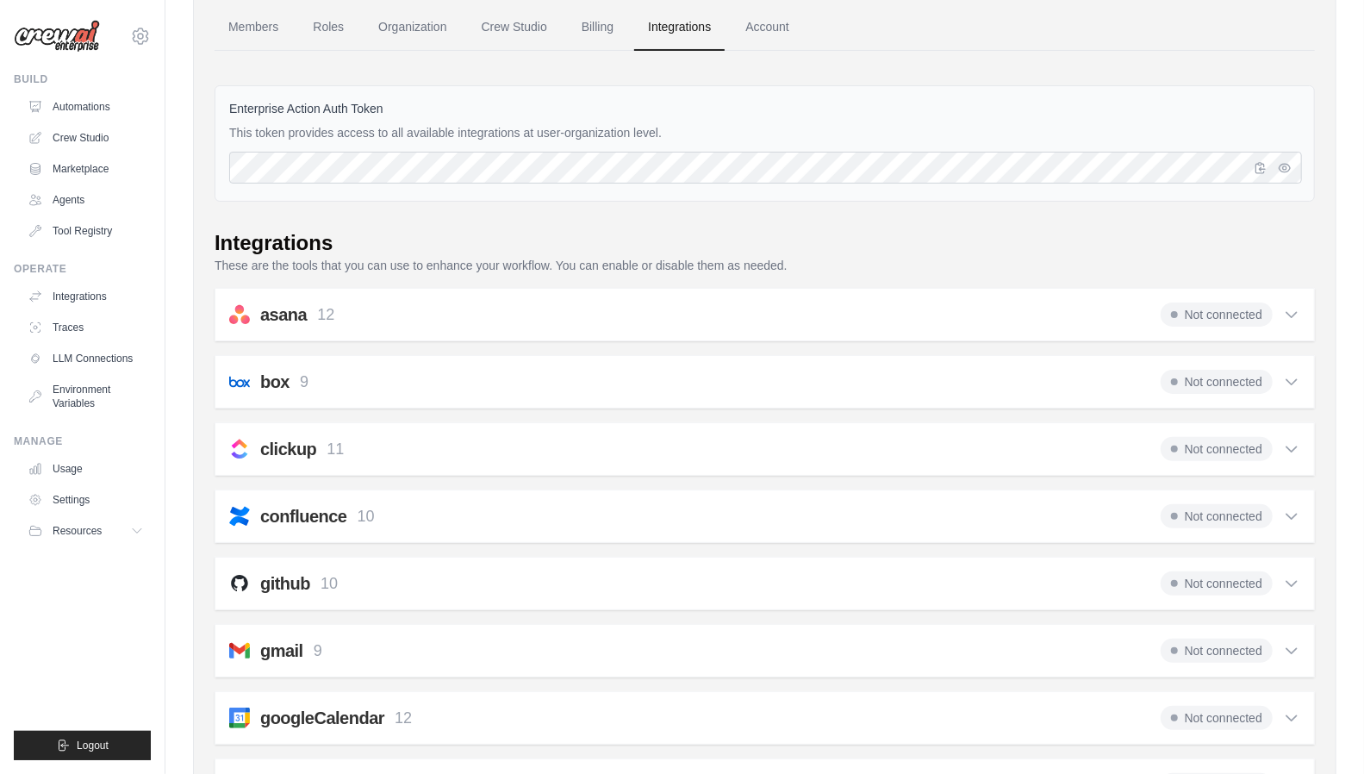
click at [1299, 513] on icon at bounding box center [1291, 515] width 17 height 17
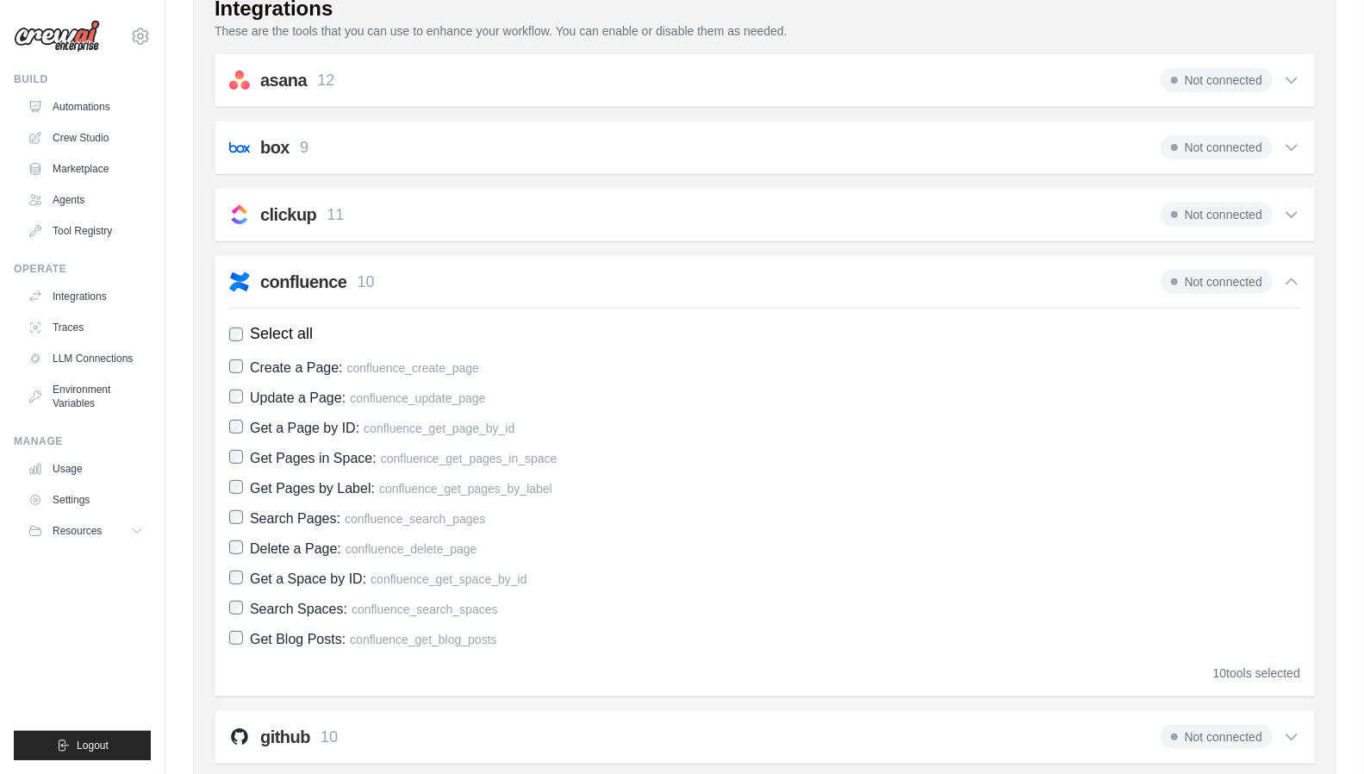
scroll to position [345, 0]
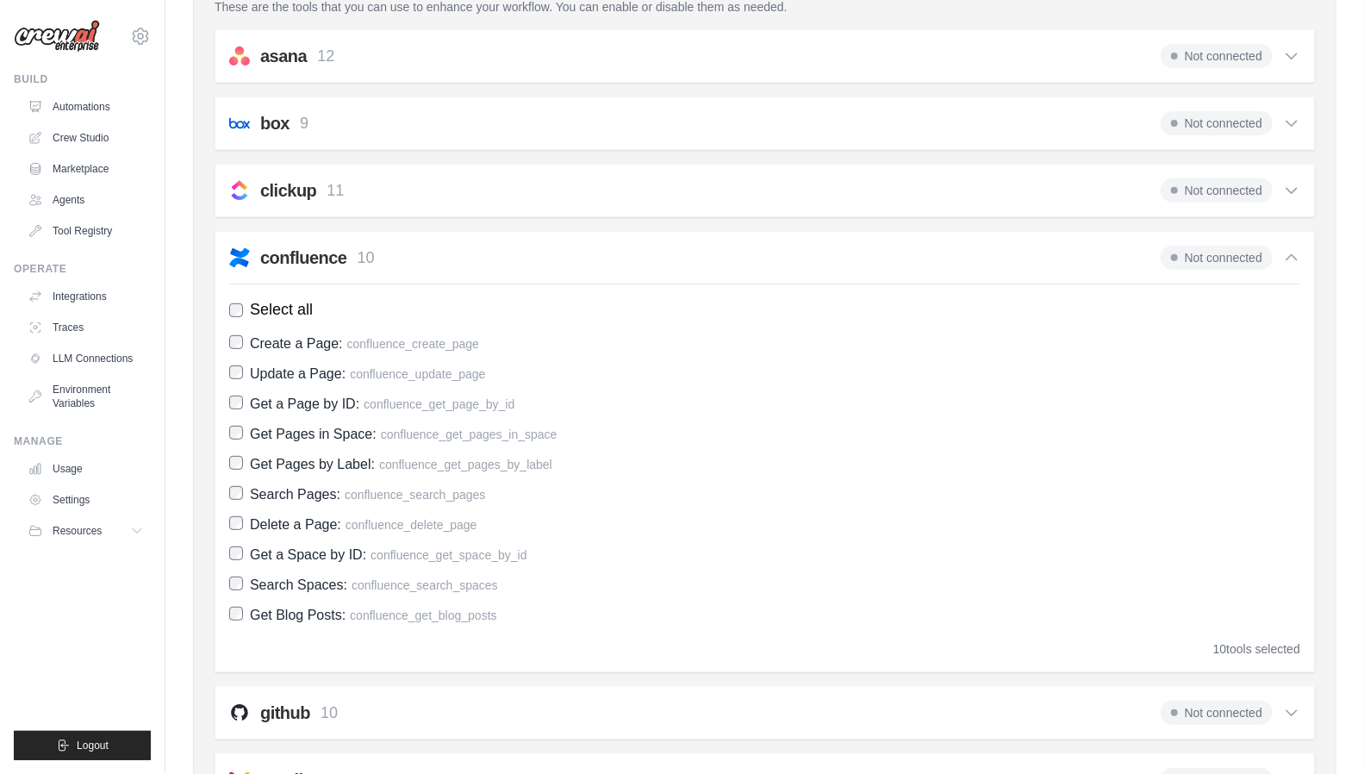
click at [1294, 246] on div "Not connected" at bounding box center [1230, 258] width 140 height 24
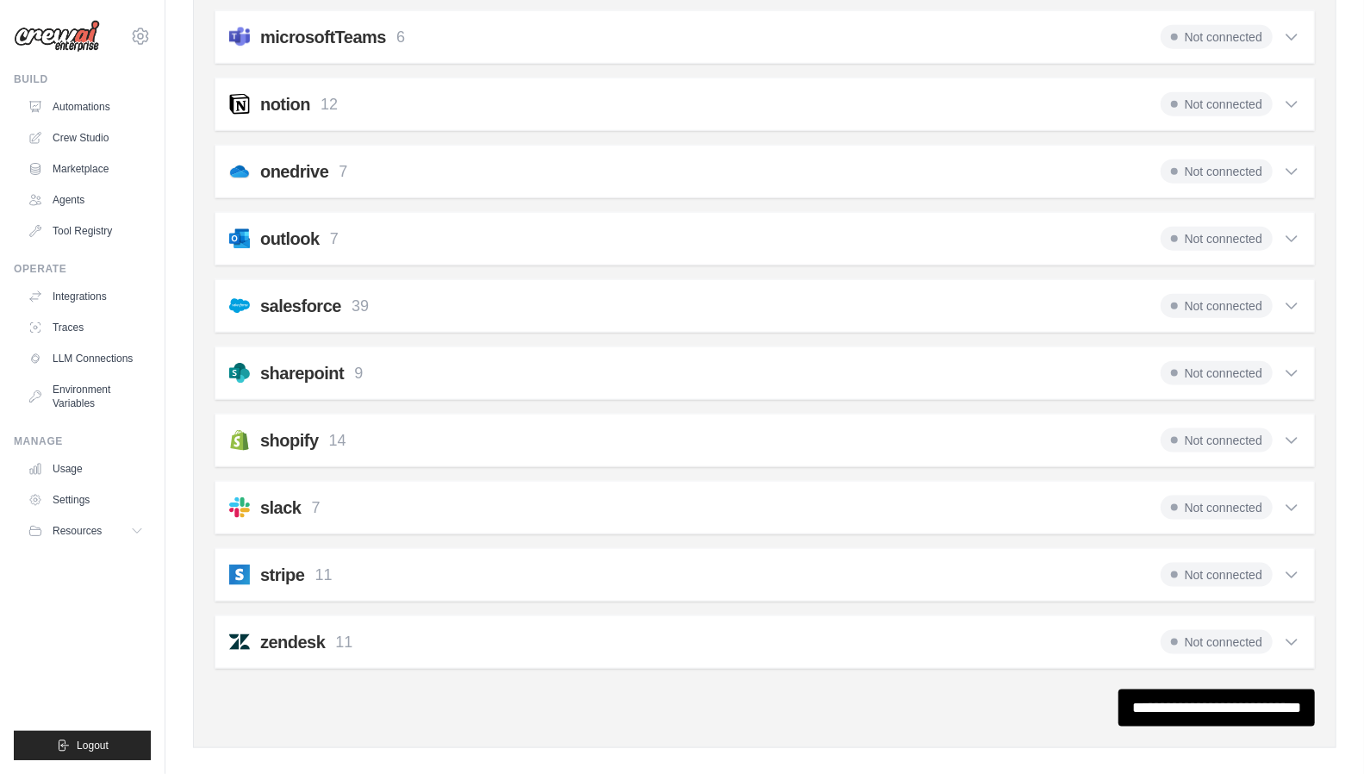
scroll to position [1175, 0]
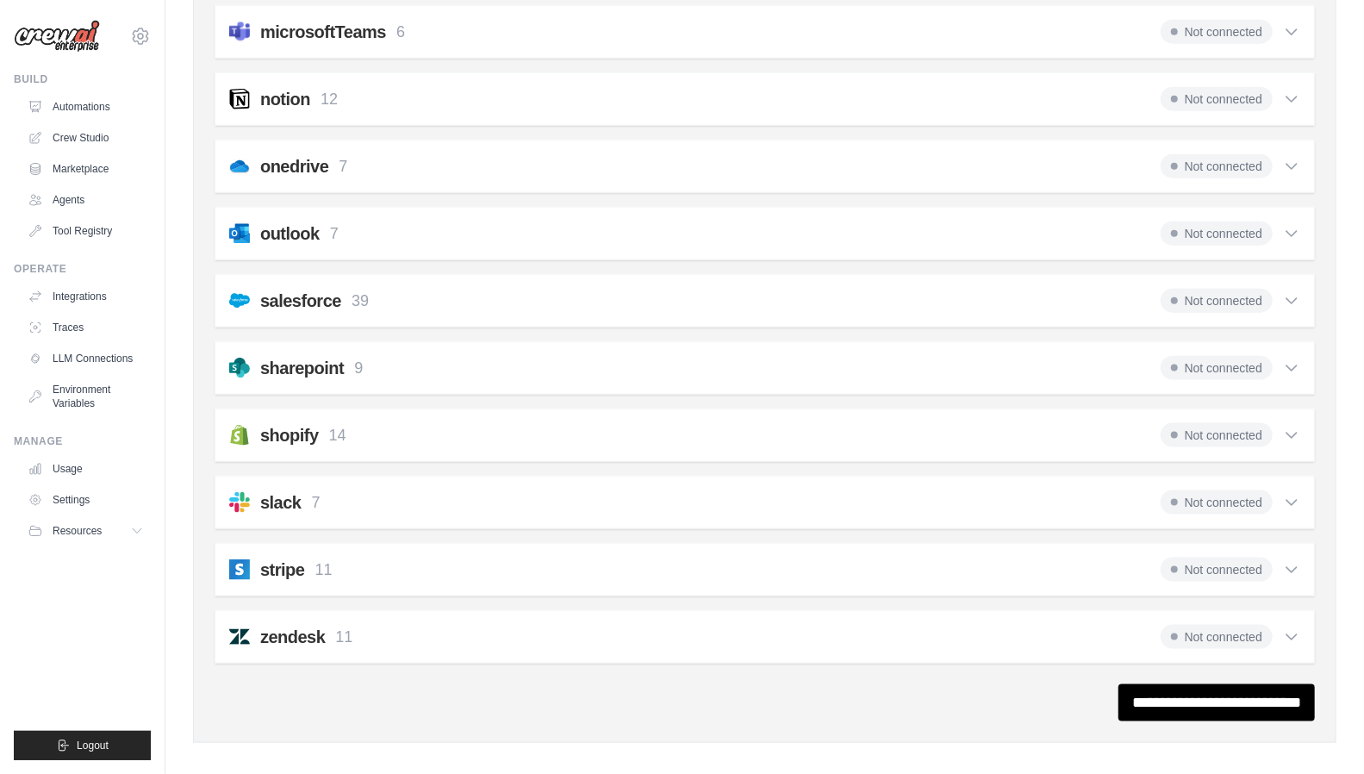
click at [1311, 552] on div "stripe 11 Not connected Select all Create a Customer: stripe_create_customer Ge…" at bounding box center [765, 569] width 1100 height 53
click at [1284, 561] on icon at bounding box center [1291, 569] width 17 height 17
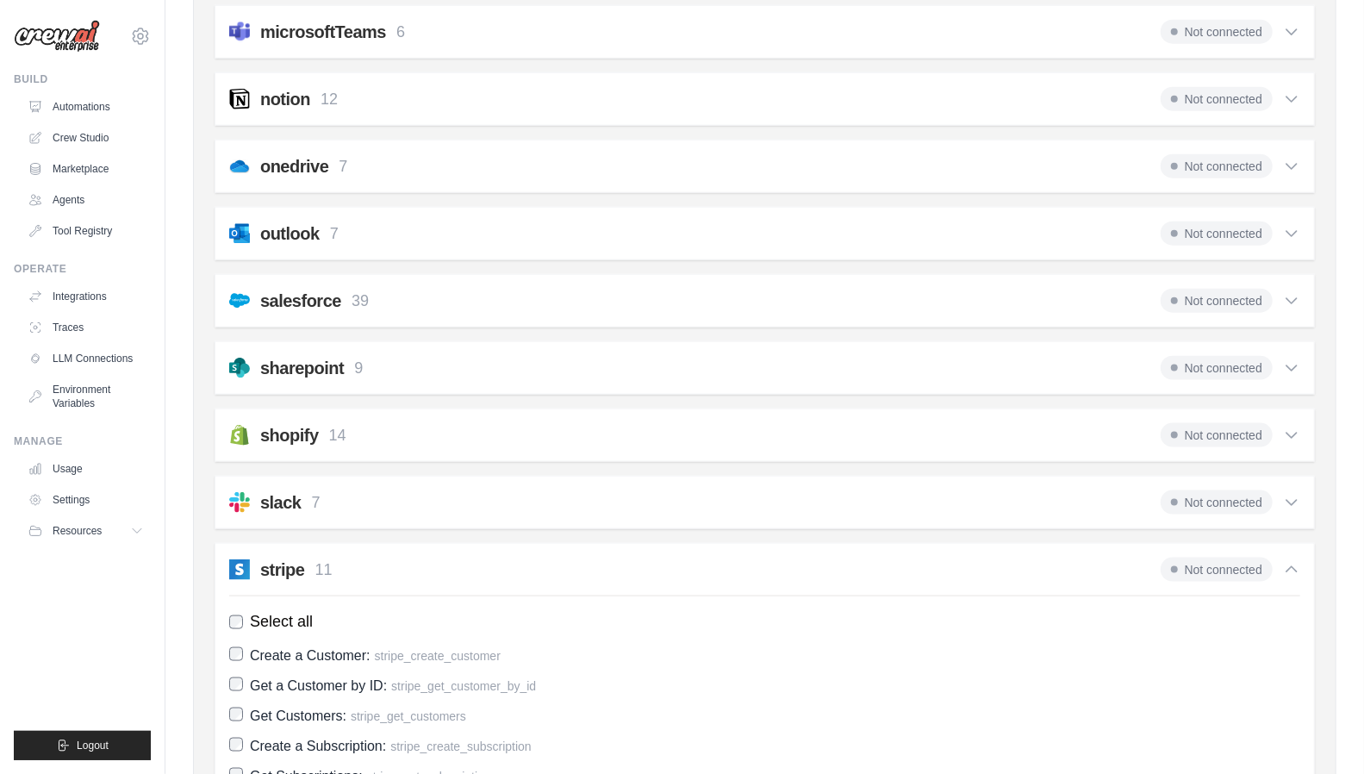
click at [1284, 561] on icon at bounding box center [1291, 569] width 17 height 17
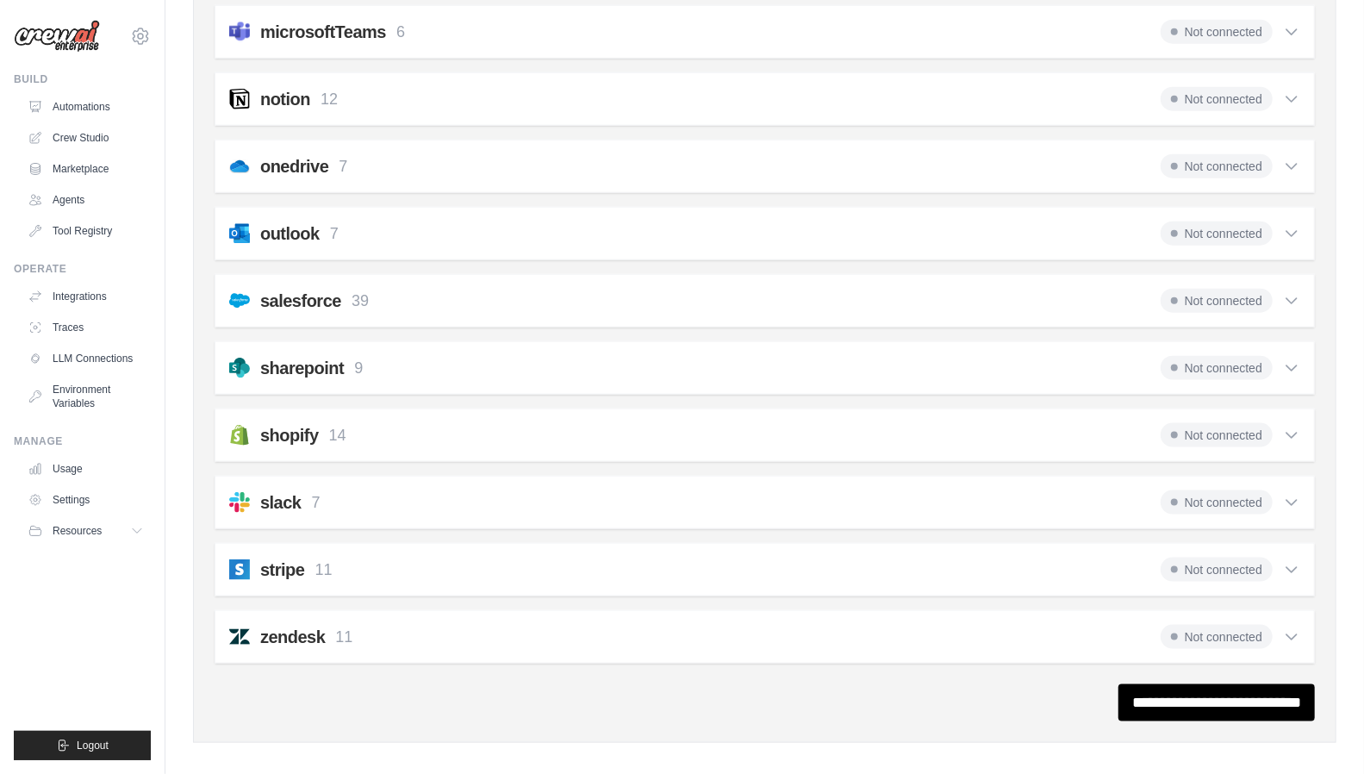
click at [1303, 225] on div "outlook 7 Not connected Select all Create an Event: outlook_create_event Update…" at bounding box center [765, 233] width 1100 height 53
click at [1296, 225] on icon at bounding box center [1291, 233] width 17 height 17
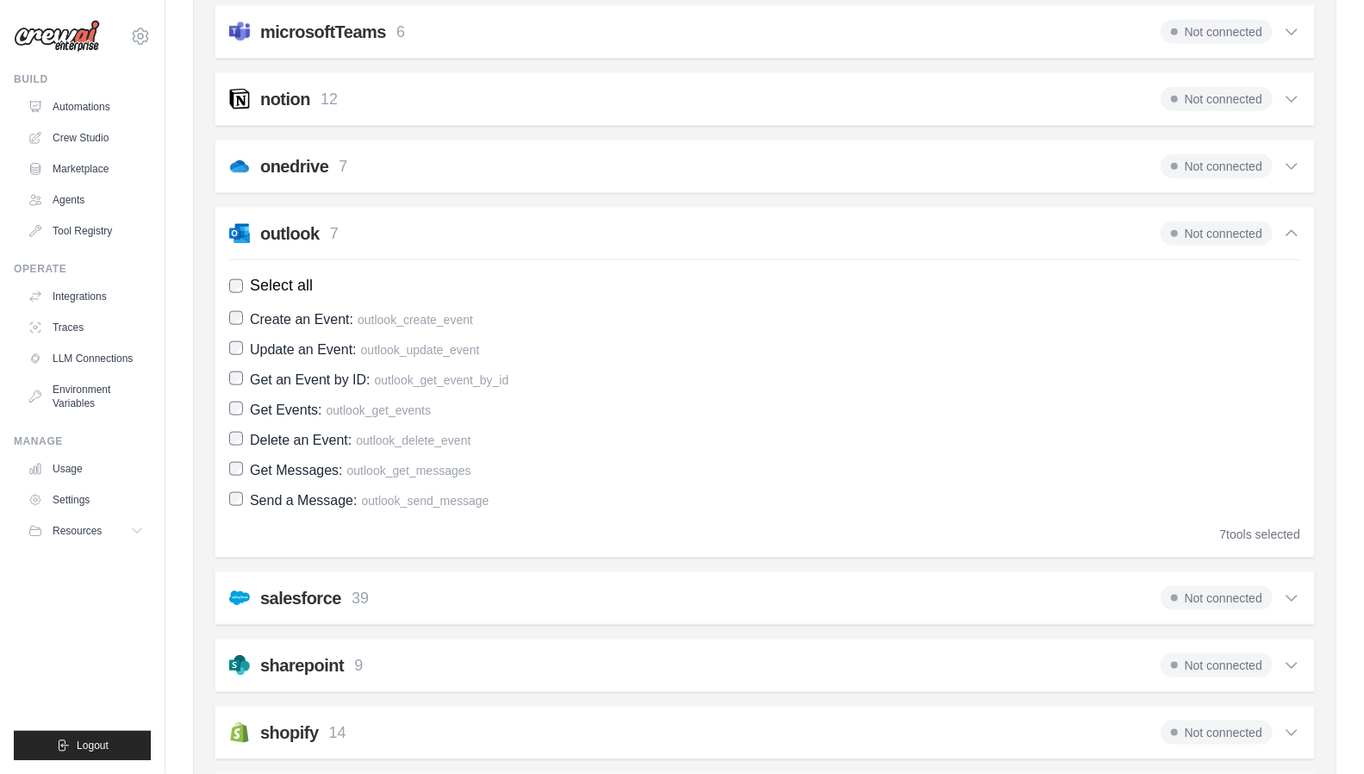
click at [1296, 231] on icon at bounding box center [1291, 233] width 10 height 5
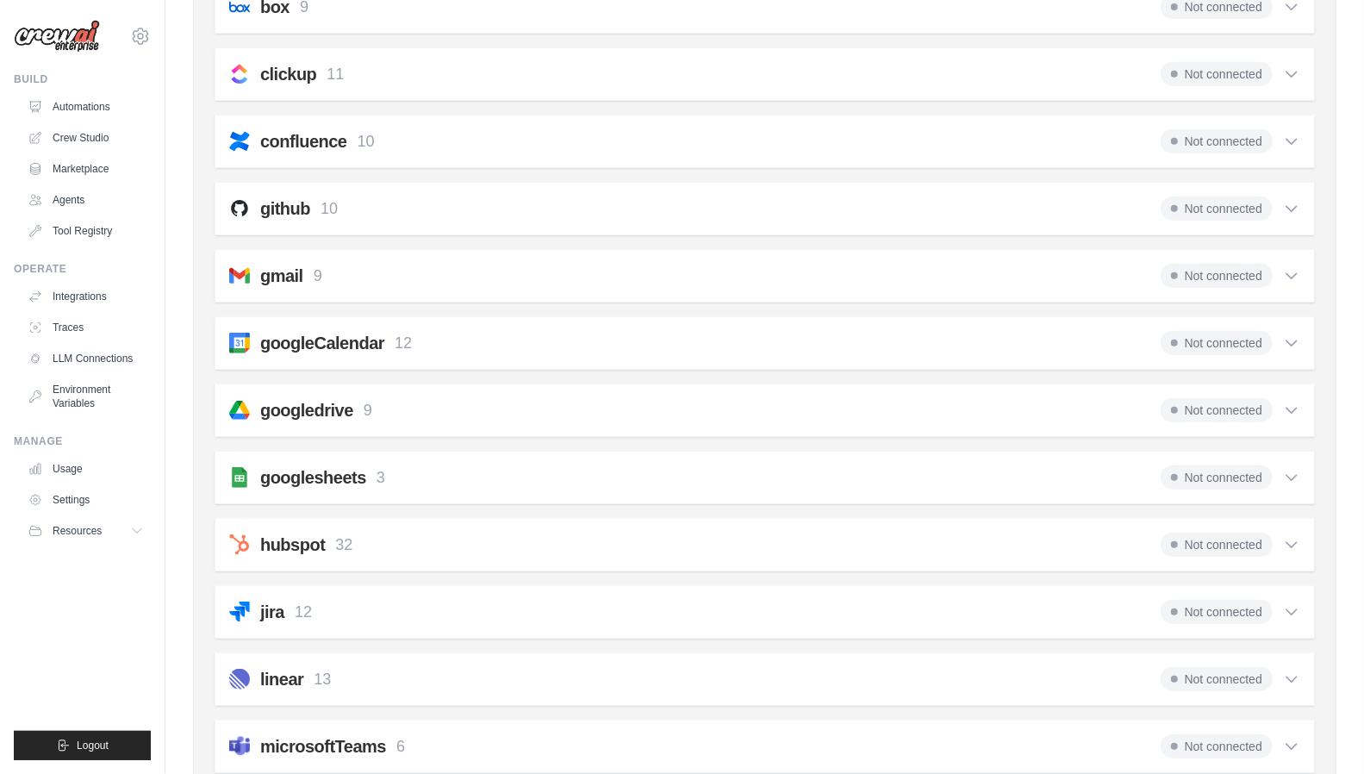
scroll to position [400, 0]
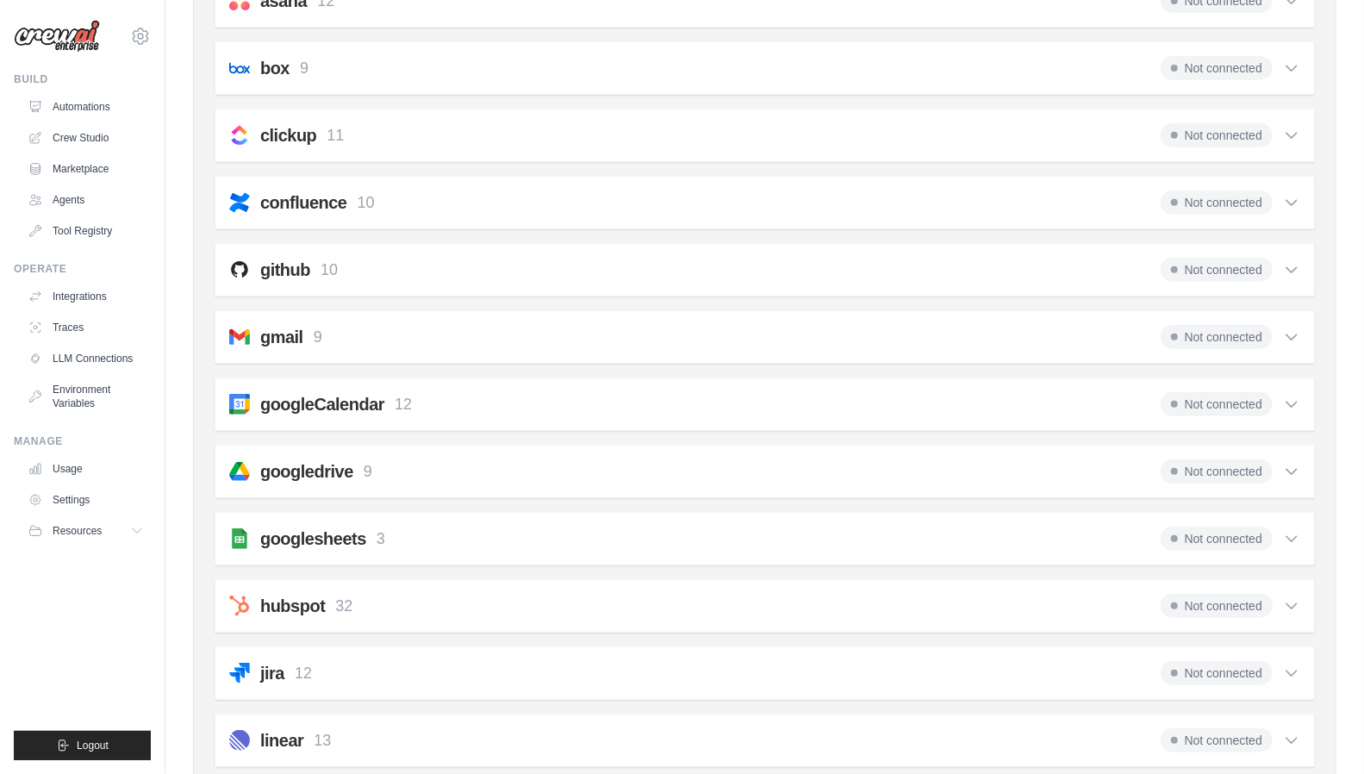
click at [1284, 333] on icon at bounding box center [1291, 336] width 17 height 17
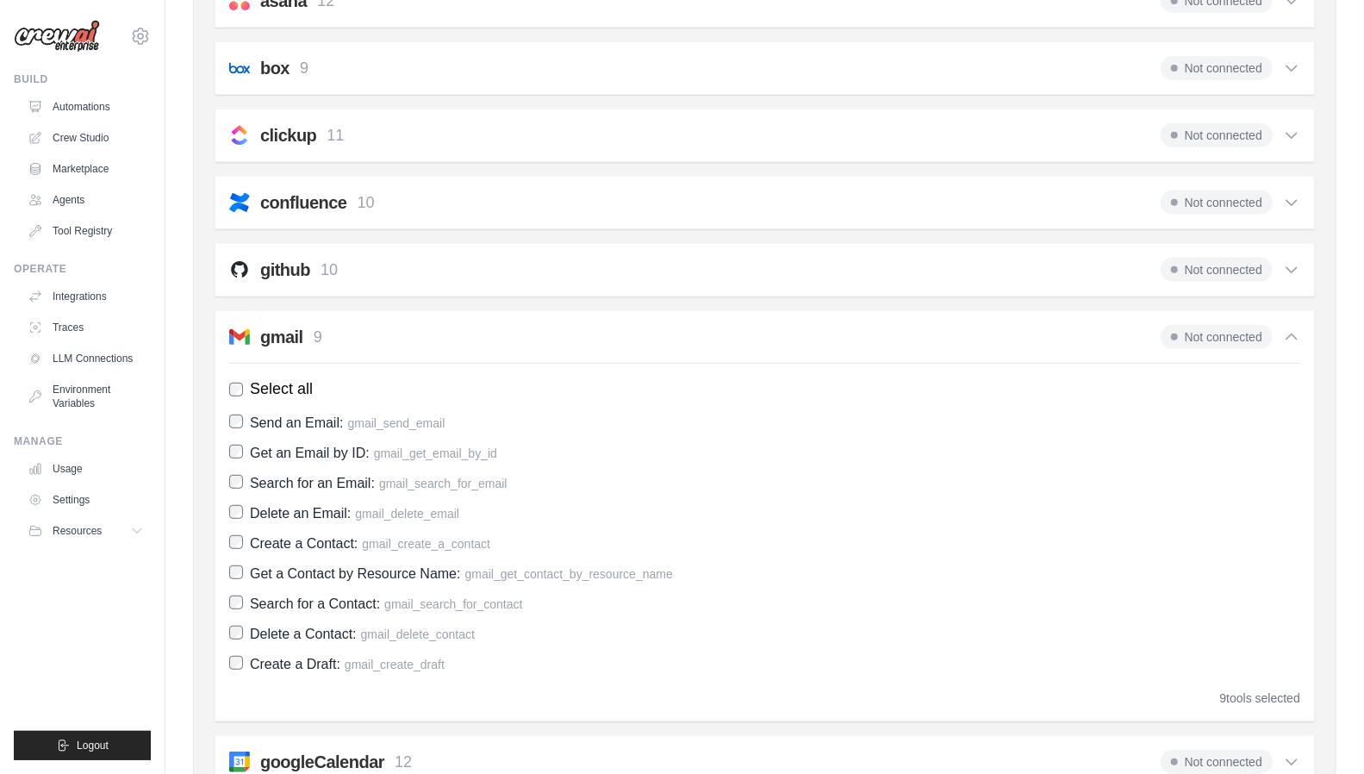
click at [1284, 333] on icon at bounding box center [1291, 336] width 17 height 17
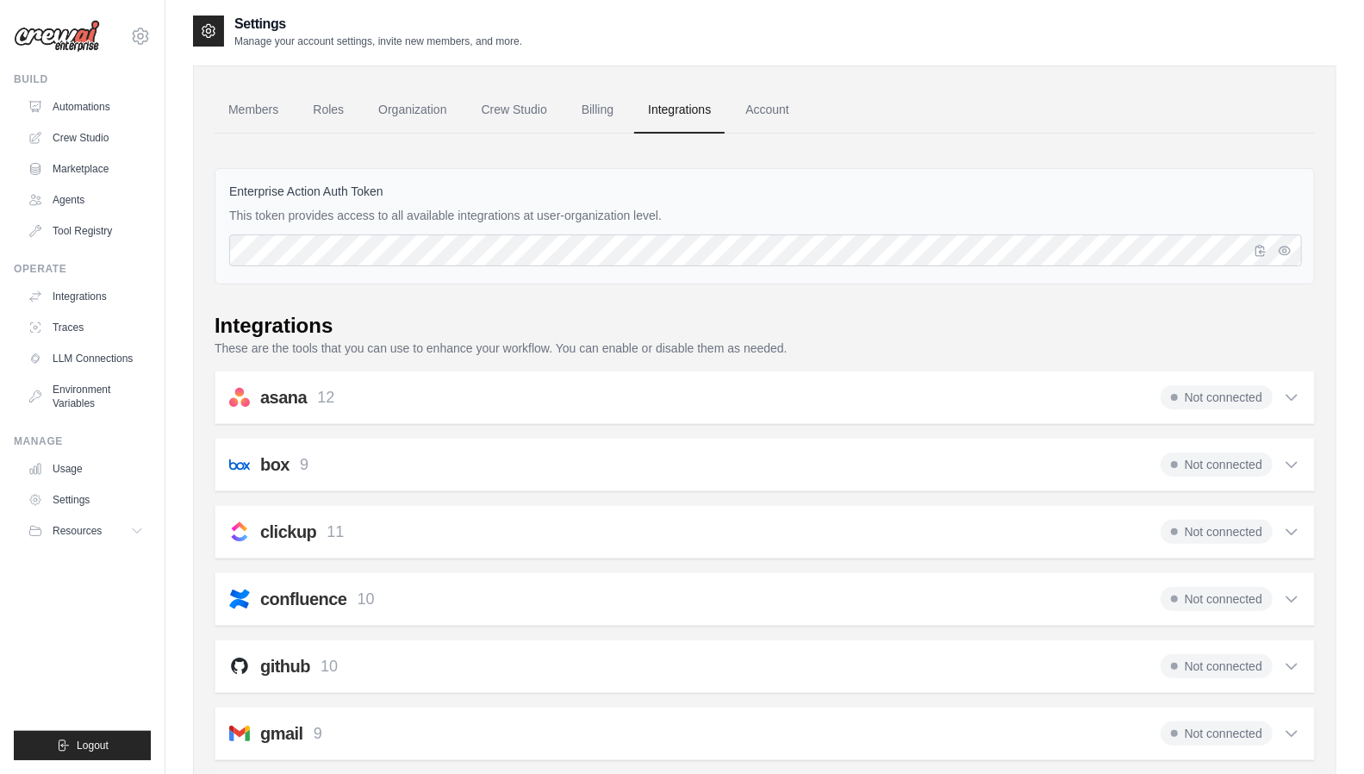
scroll to position [0, 0]
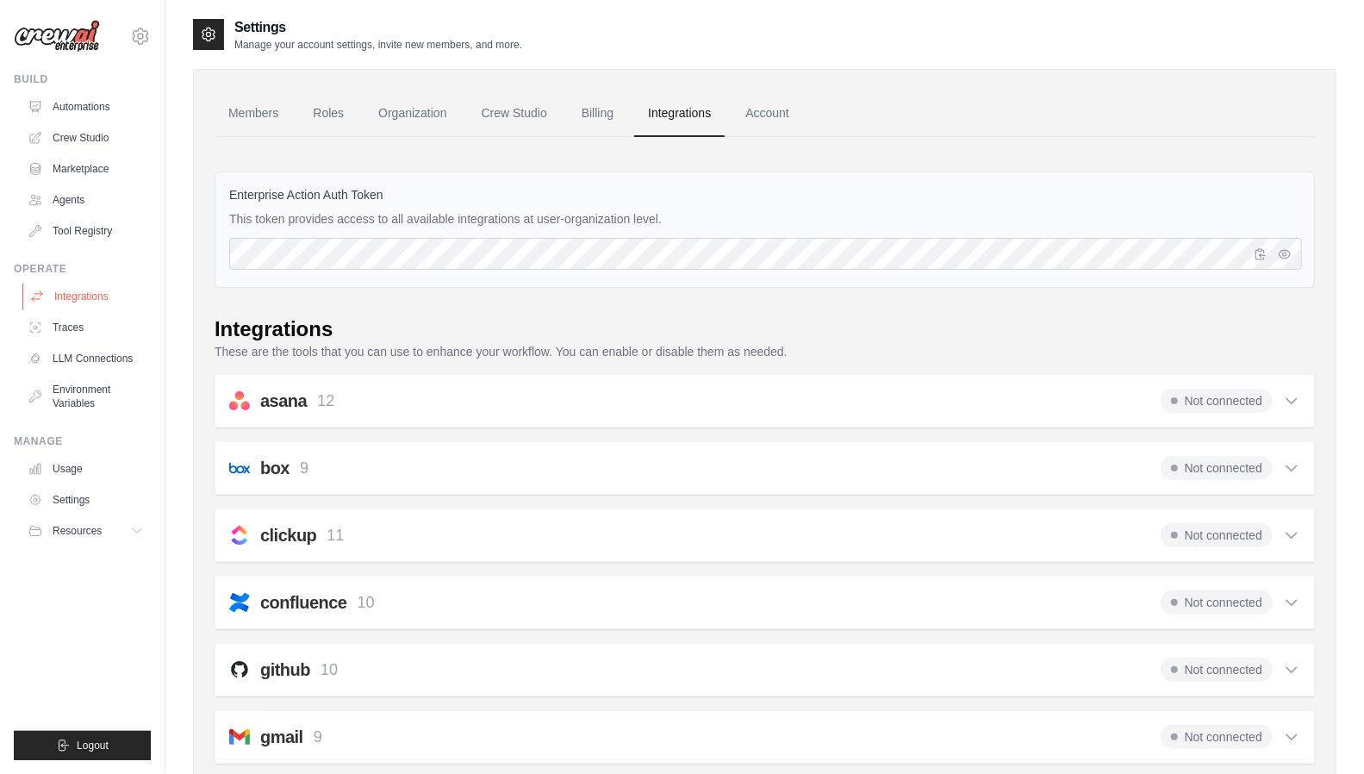
click at [62, 290] on link "Integrations" at bounding box center [87, 297] width 130 height 28
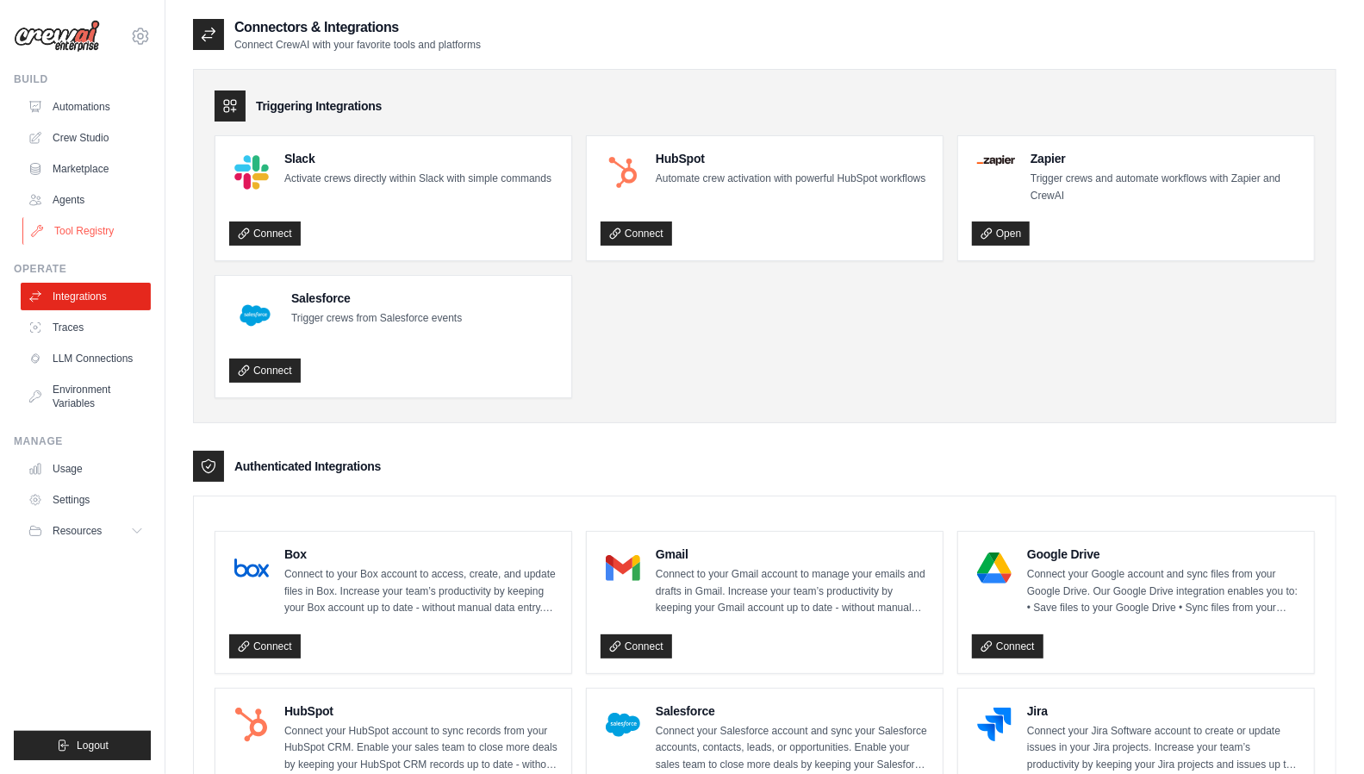
click at [109, 227] on link "Tool Registry" at bounding box center [87, 231] width 130 height 28
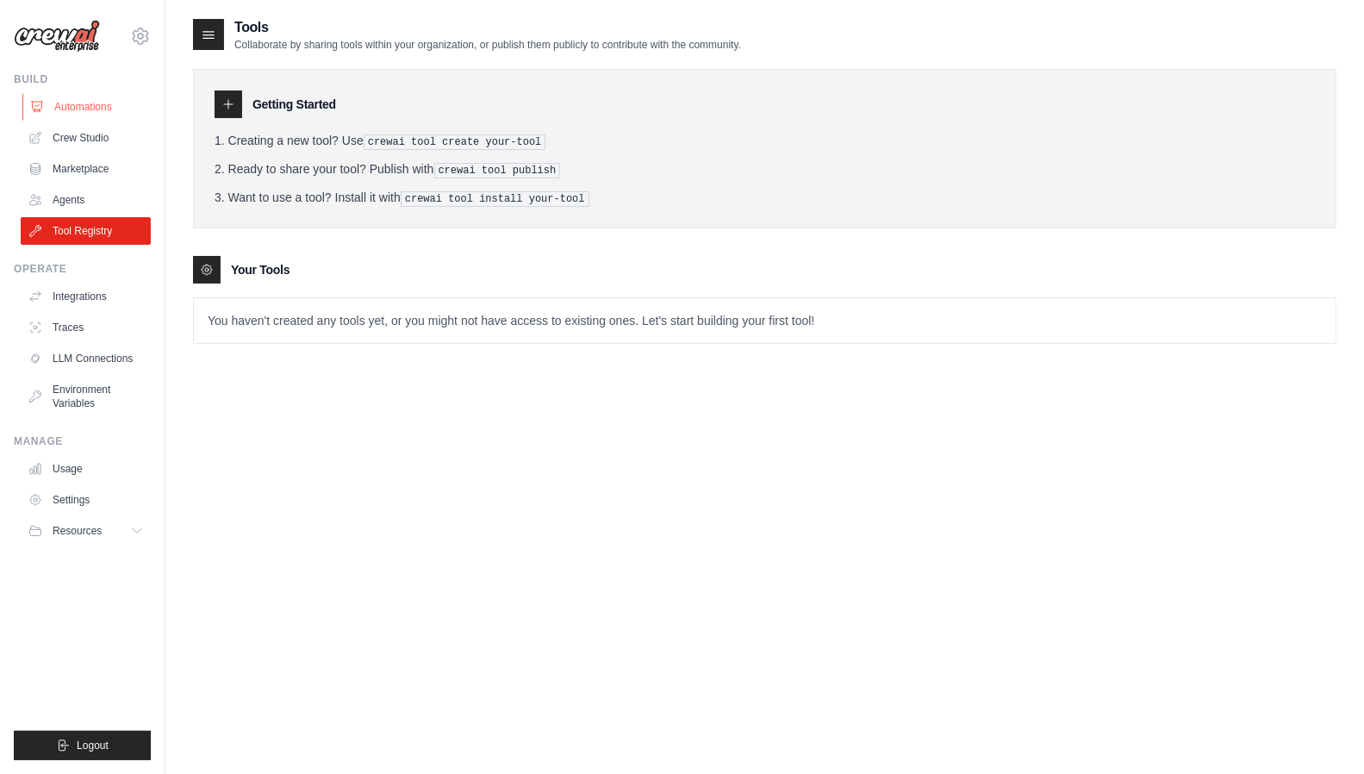
click at [74, 108] on link "Automations" at bounding box center [87, 107] width 130 height 28
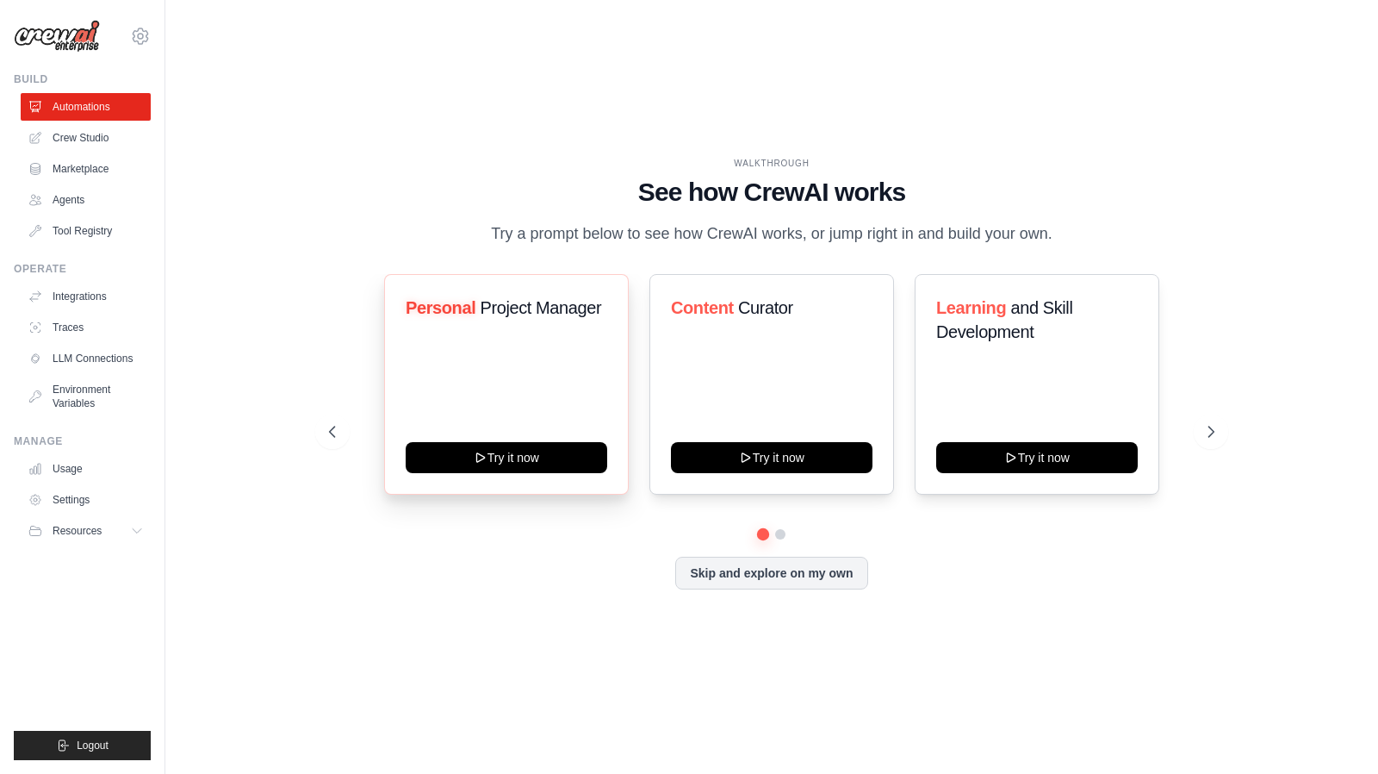
click at [489, 430] on div "Personal Project Manager Try it now" at bounding box center [506, 384] width 245 height 221
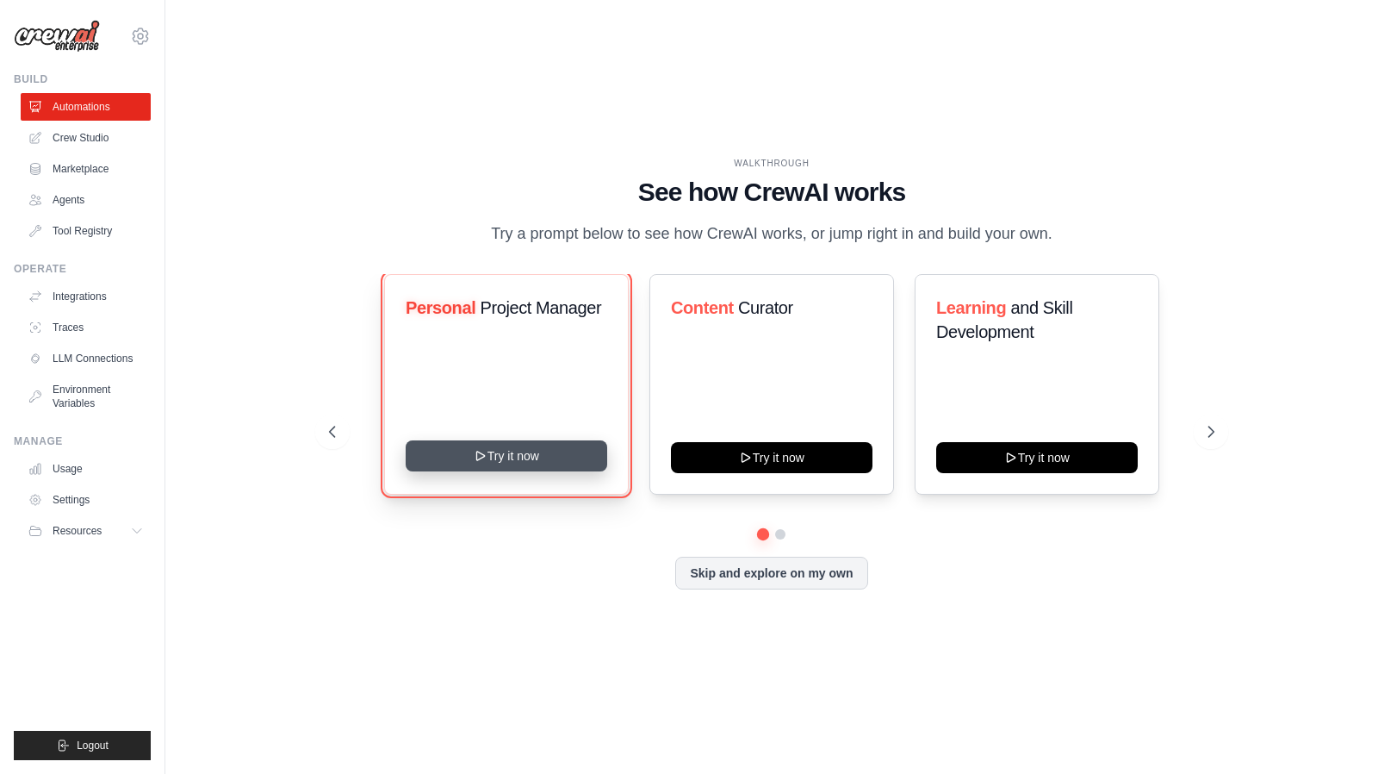
click at [515, 471] on button "Try it now" at bounding box center [507, 455] width 202 height 31
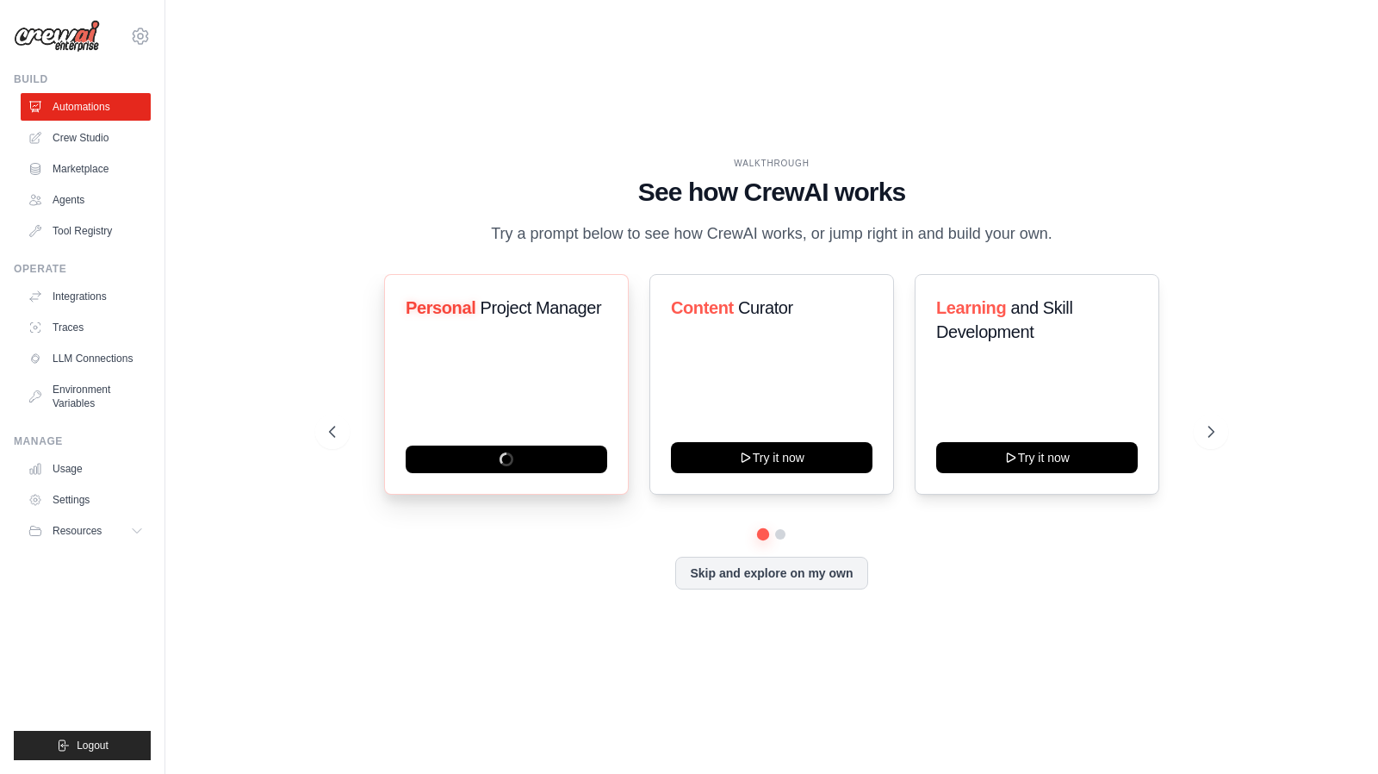
click at [503, 409] on div "Personal Project Manager" at bounding box center [506, 384] width 245 height 221
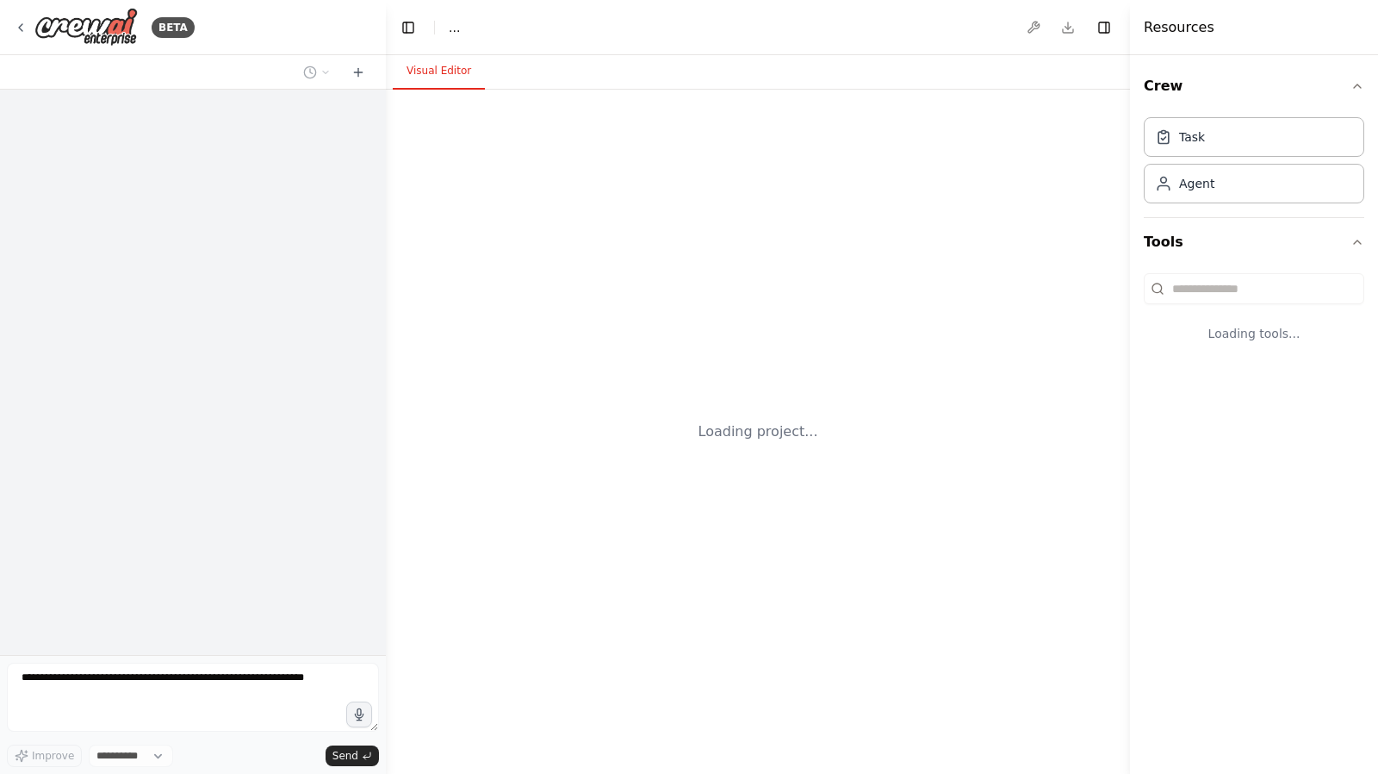
select select "****"
